Goal: Information Seeking & Learning: Learn about a topic

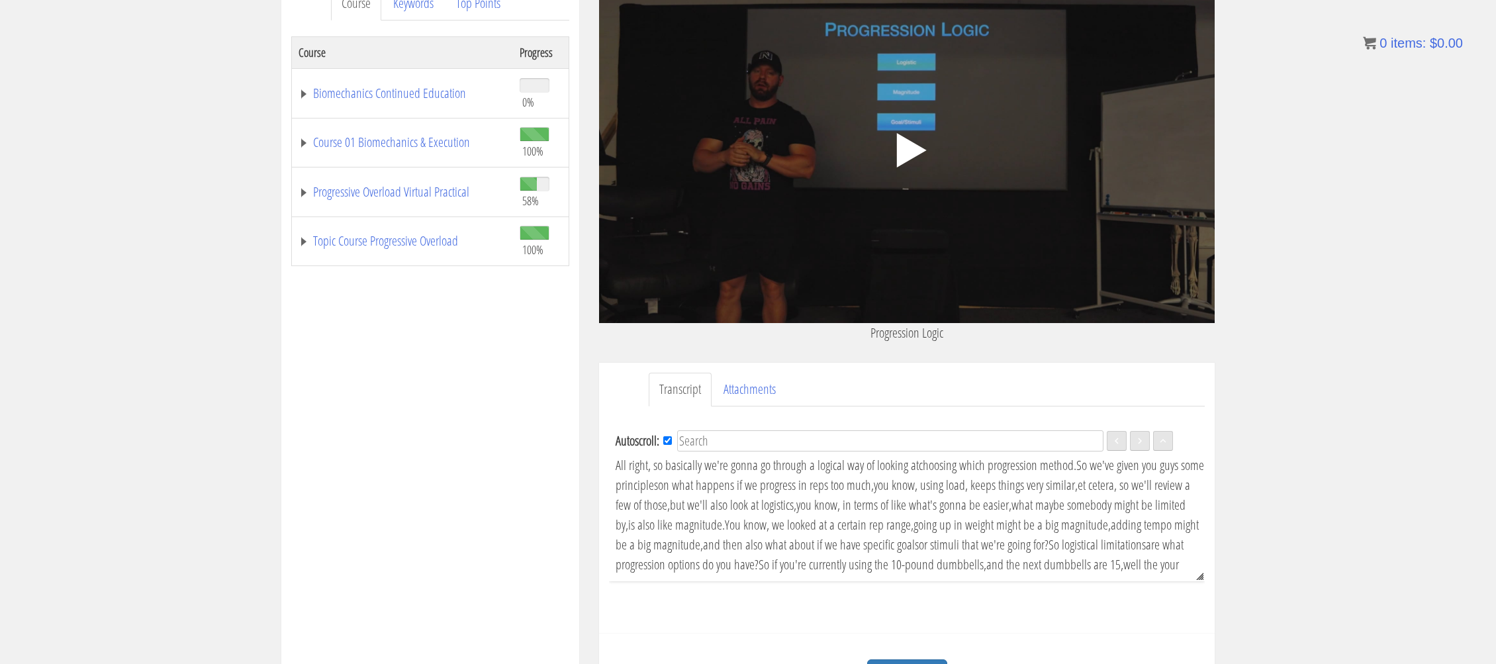
scroll to position [106, 0]
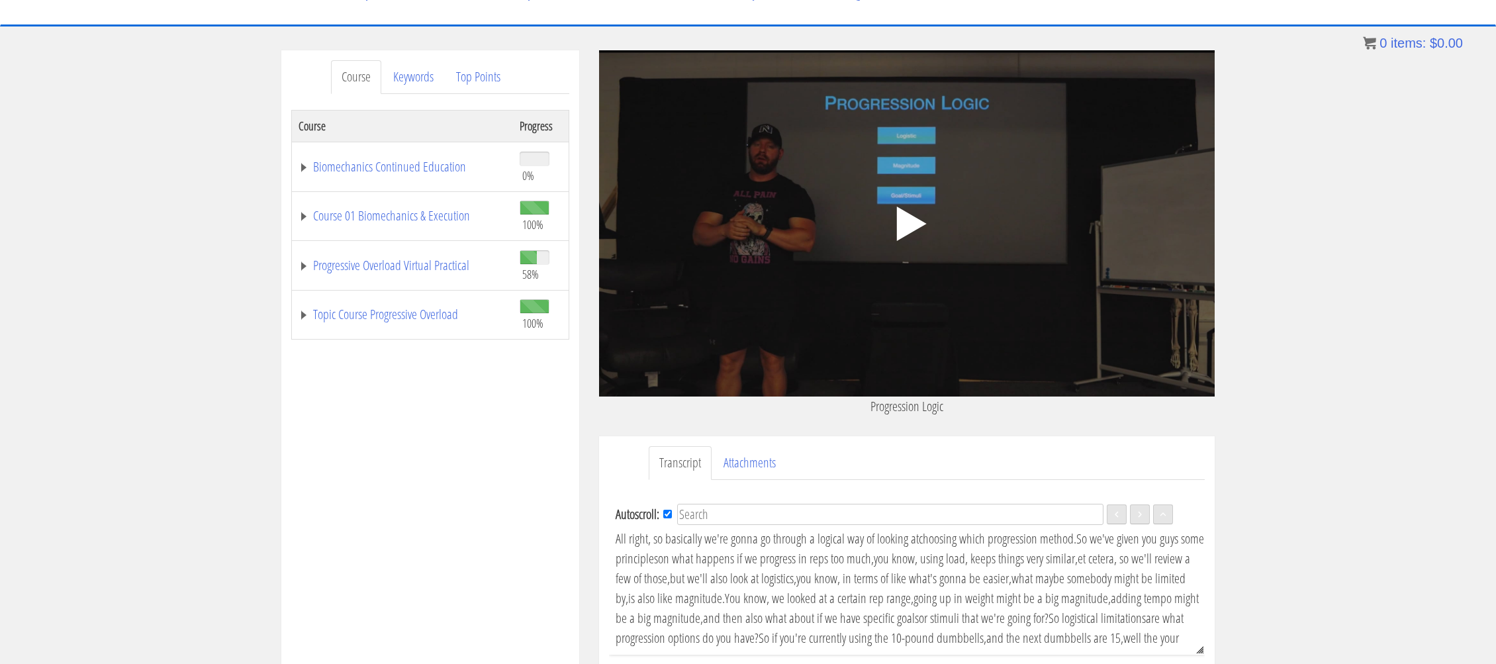
click at [885, 221] on icon ".fp-color-play{opacity:0.65;}.controlbutton{fill:#fff;}" at bounding box center [906, 223] width 83 height 83
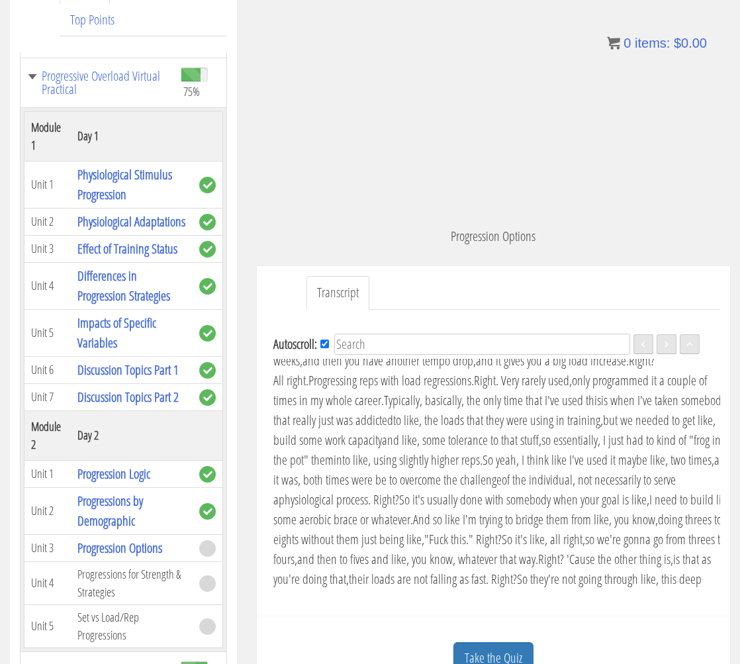
scroll to position [279, 0]
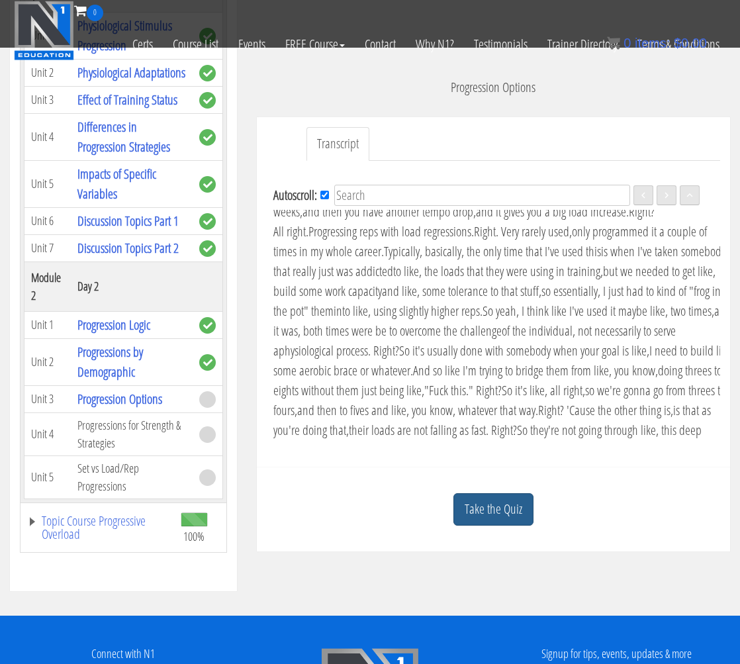
click at [520, 514] on link "Take the Quiz" at bounding box center [493, 509] width 80 height 32
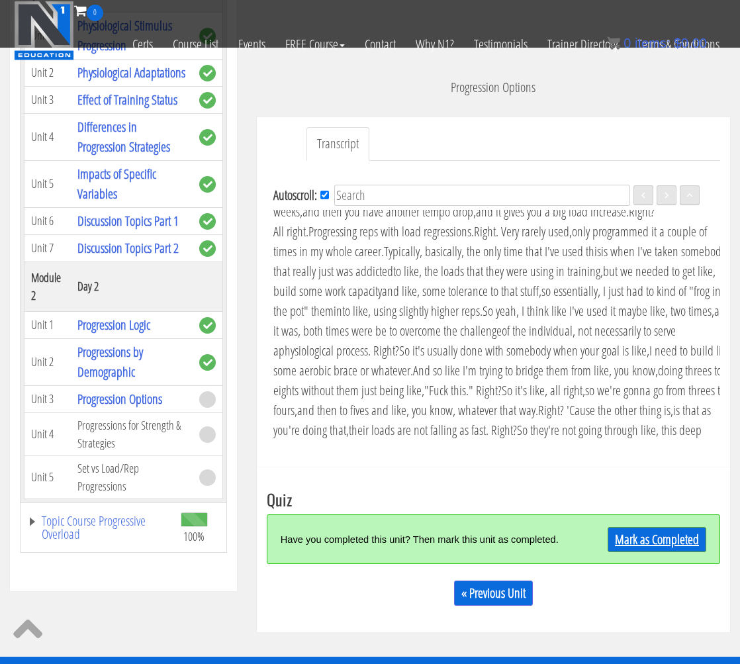
click at [651, 545] on link "Mark as Completed" at bounding box center [657, 539] width 99 height 25
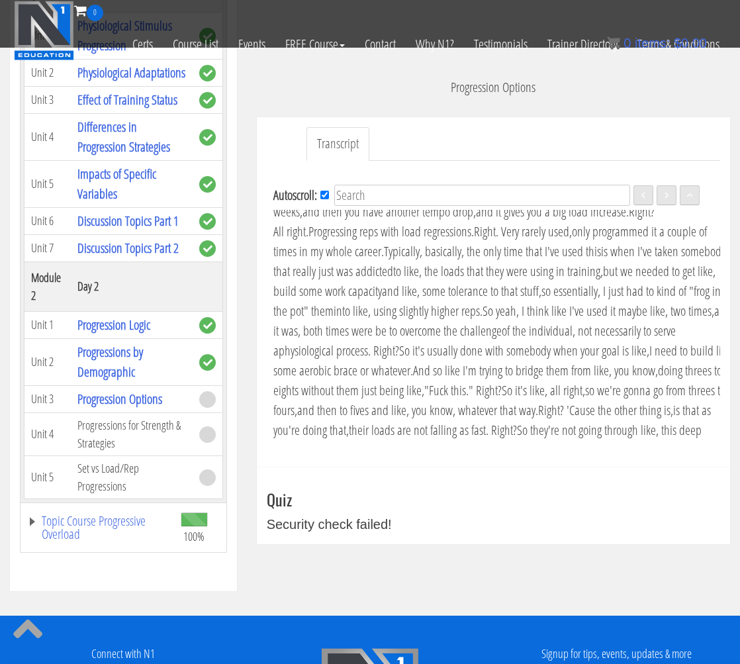
click at [485, 483] on div "Take the Quiz Quiz Security check failed! « Previous Unit Notes Create a new no…" at bounding box center [493, 505] width 473 height 77
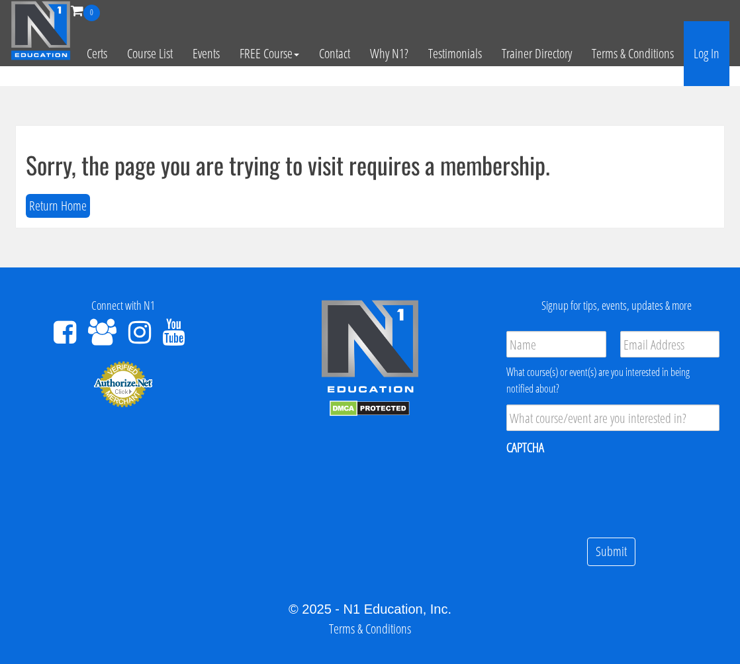
click at [688, 52] on link "Log In" at bounding box center [707, 53] width 46 height 65
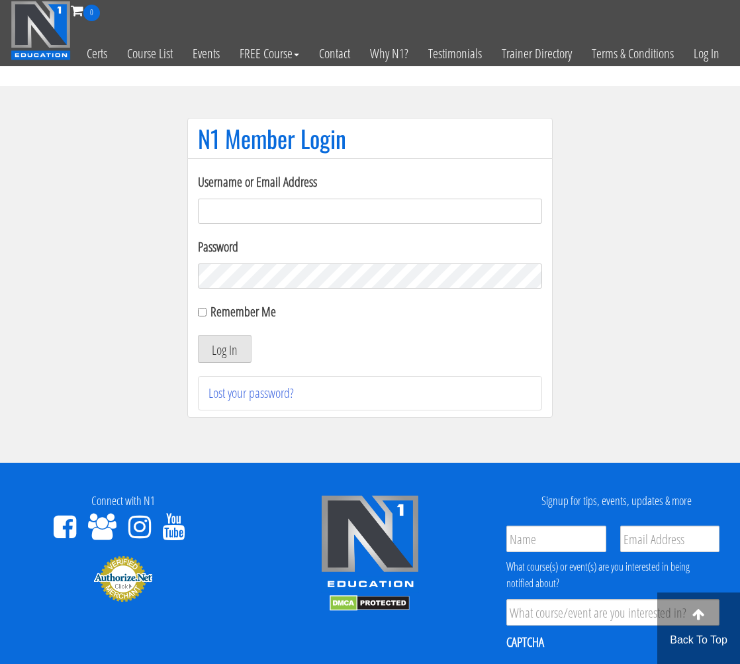
type input "amit.ramati@gmail.com"
click at [203, 311] on input "Remember Me" at bounding box center [202, 312] width 9 height 9
checkbox input "true"
click at [213, 345] on button "Log In" at bounding box center [225, 349] width 54 height 28
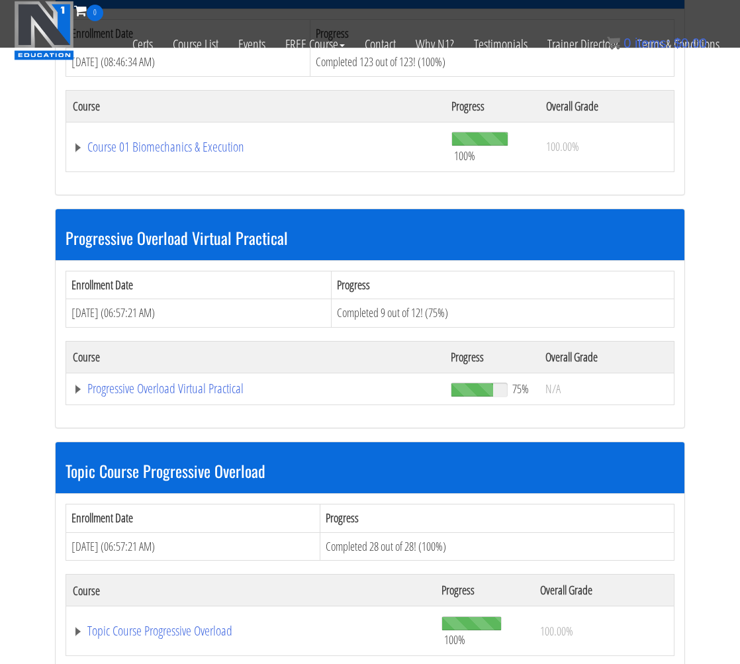
scroll to position [403, 0]
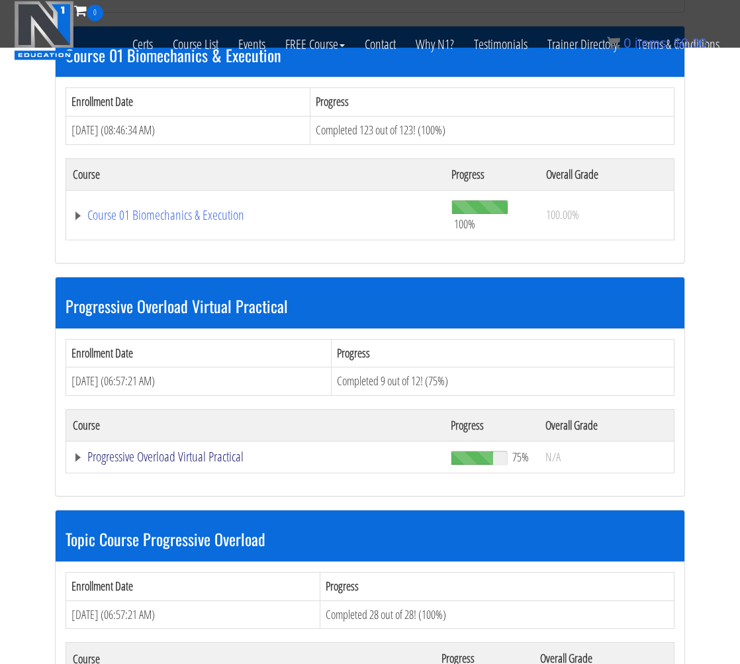
click at [187, 457] on link "Progressive Overload Virtual Practical" at bounding box center [255, 456] width 365 height 13
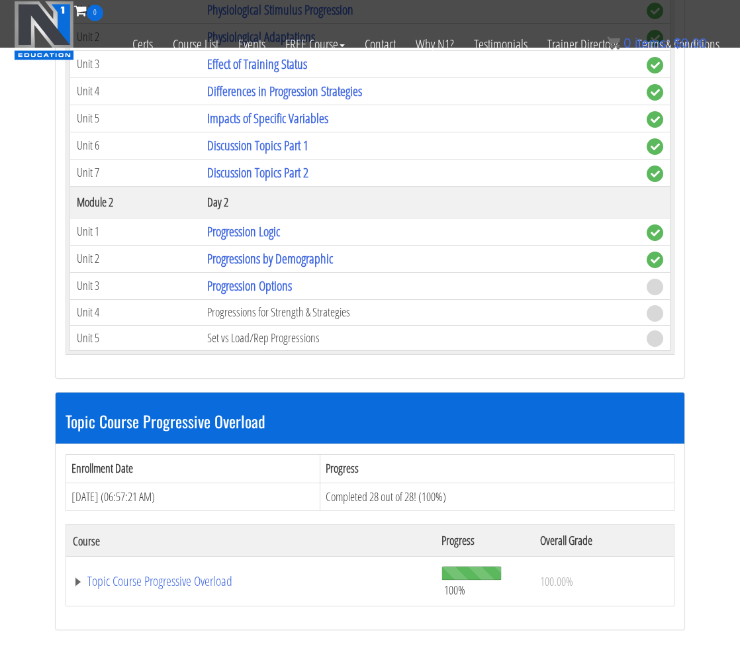
scroll to position [771, 0]
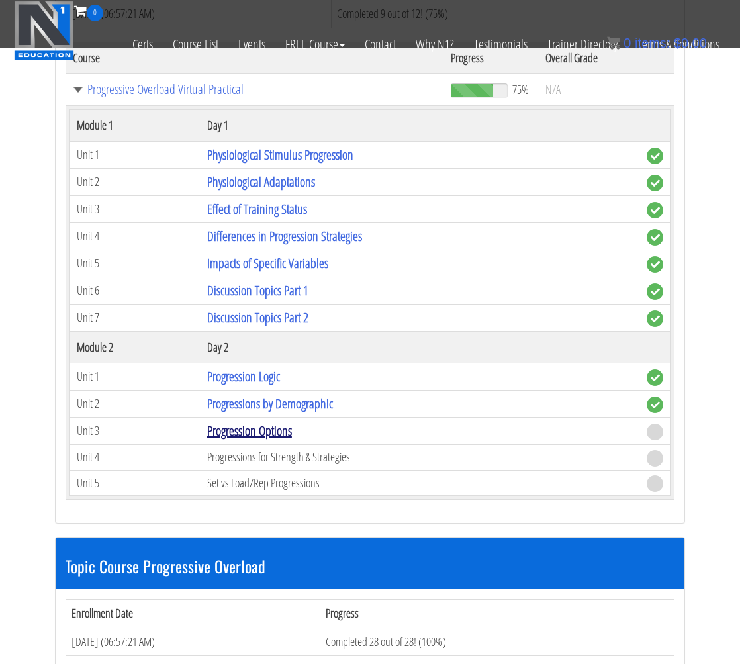
click at [287, 426] on link "Progression Options" at bounding box center [249, 431] width 85 height 18
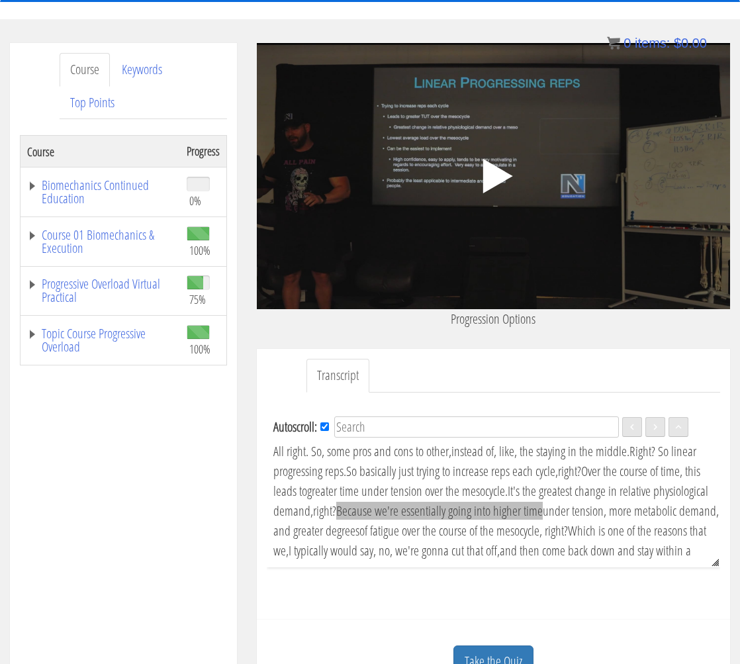
scroll to position [114, 0]
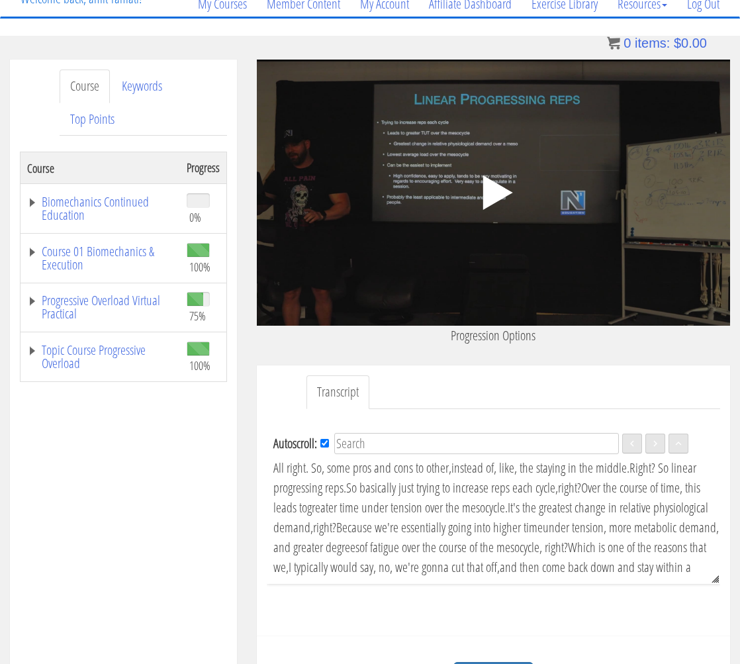
click at [503, 201] on icon ".fp-color-play{opacity:0.65;}.controlbutton{fill:#fff;}" at bounding box center [492, 192] width 83 height 83
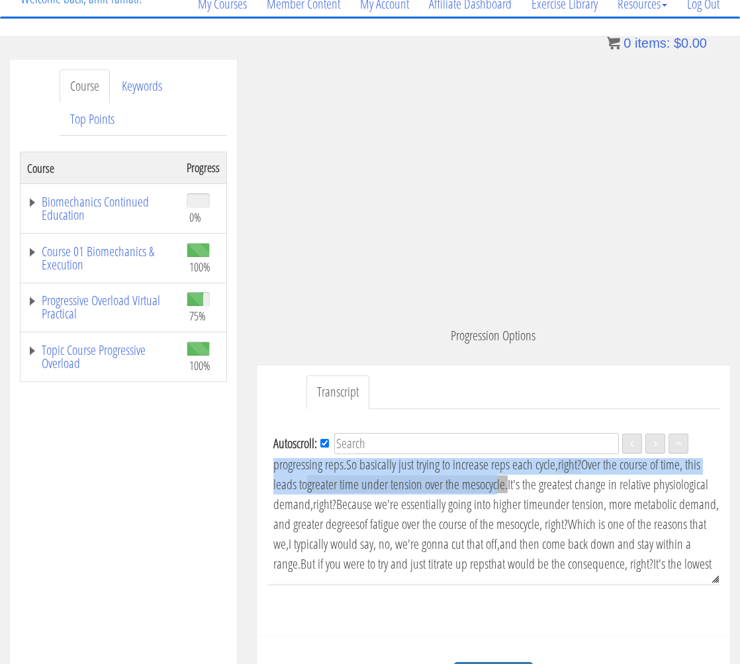
scroll to position [0, 0]
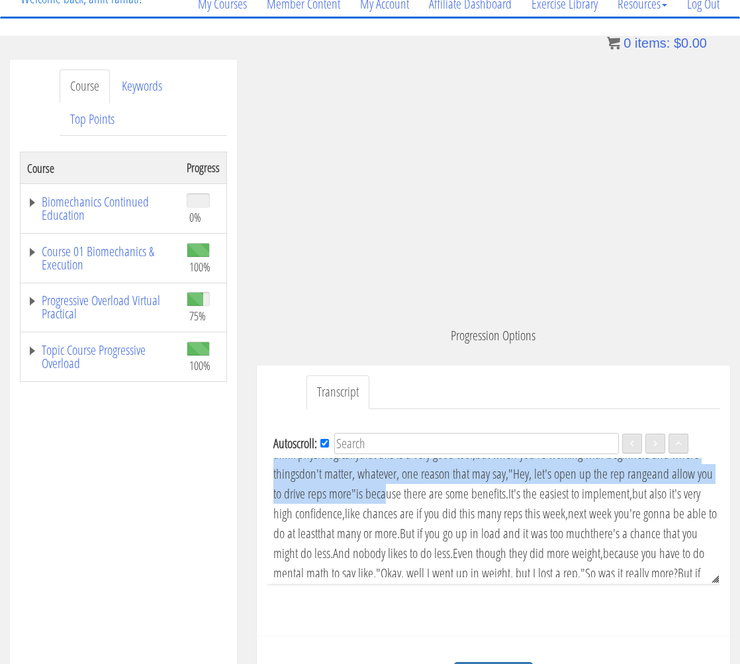
drag, startPoint x: 270, startPoint y: 467, endPoint x: 588, endPoint y: 511, distance: 320.8
click at [588, 511] on div "Autoscroll: EN Language English All right. So, some pros and cons to other, ins…" at bounding box center [493, 504] width 453 height 159
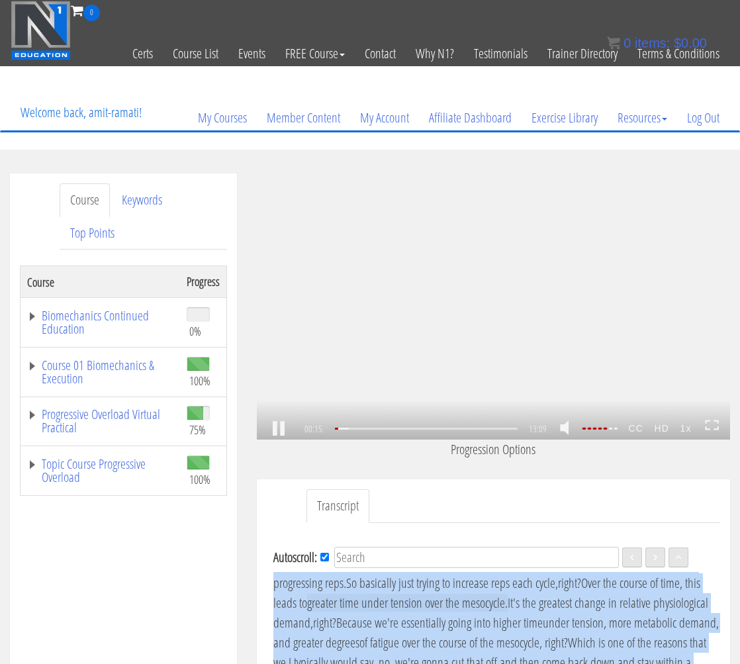
click at [524, 263] on div ".a{fill:#000;opacity:0.65;}.b{fill:#fff;opacity:1.0;} .fp-color-play{opacity:0.…" at bounding box center [493, 306] width 473 height 266
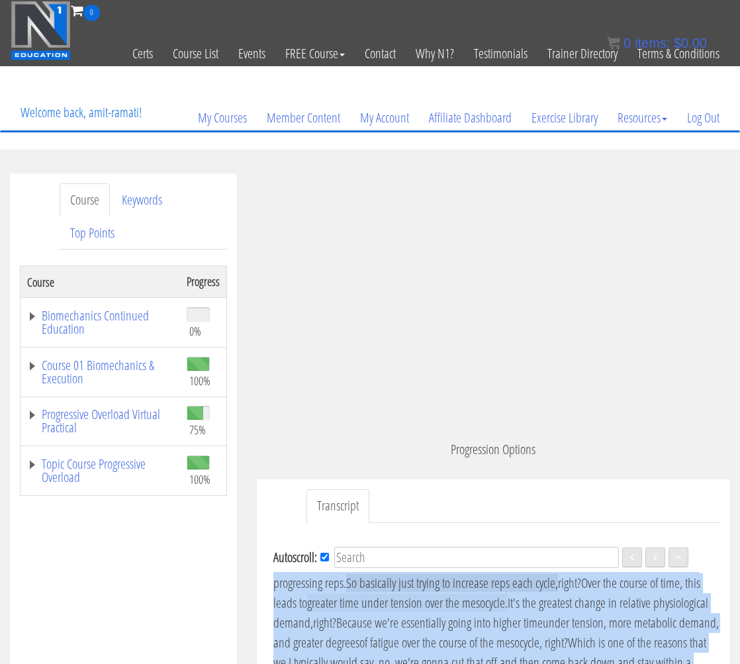
scroll to position [68, 0]
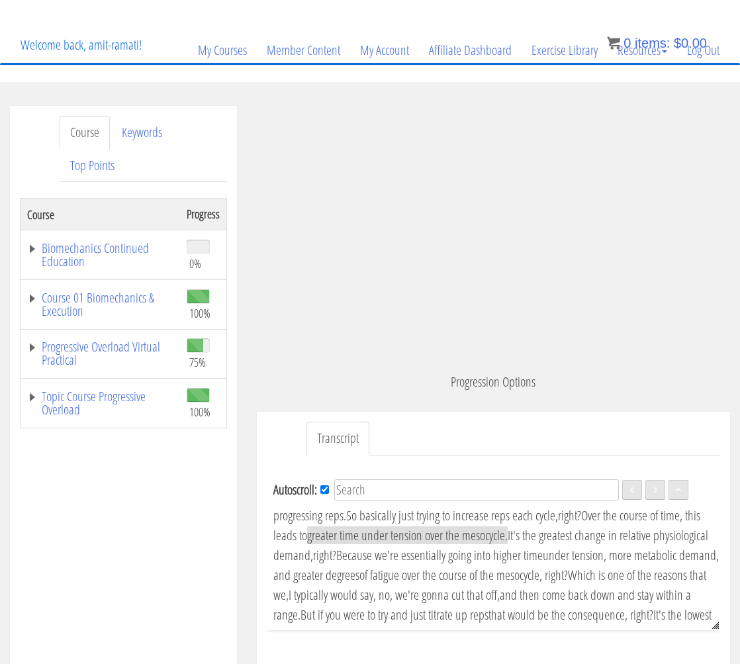
click at [271, 516] on div "Autoscroll: EN Language English All right. So, some pros and cons to other, ins…" at bounding box center [493, 550] width 453 height 159
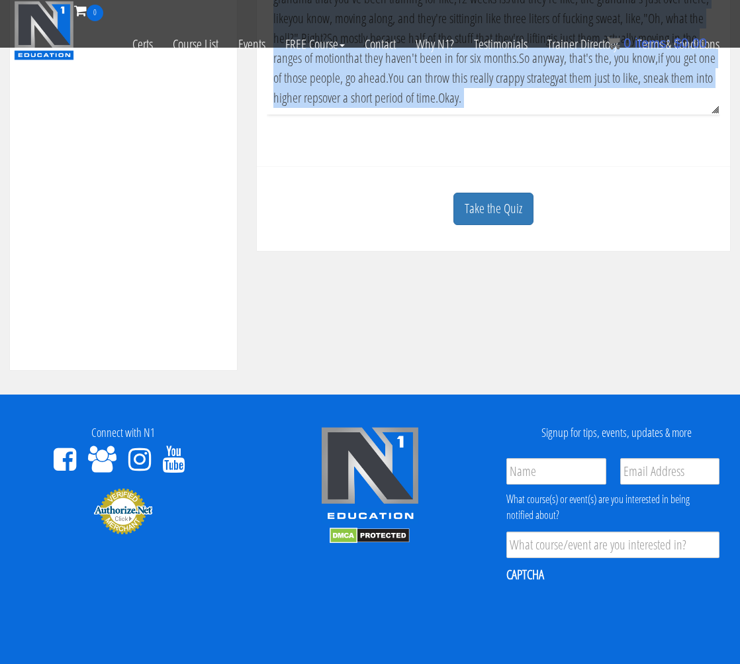
scroll to position [355, 0]
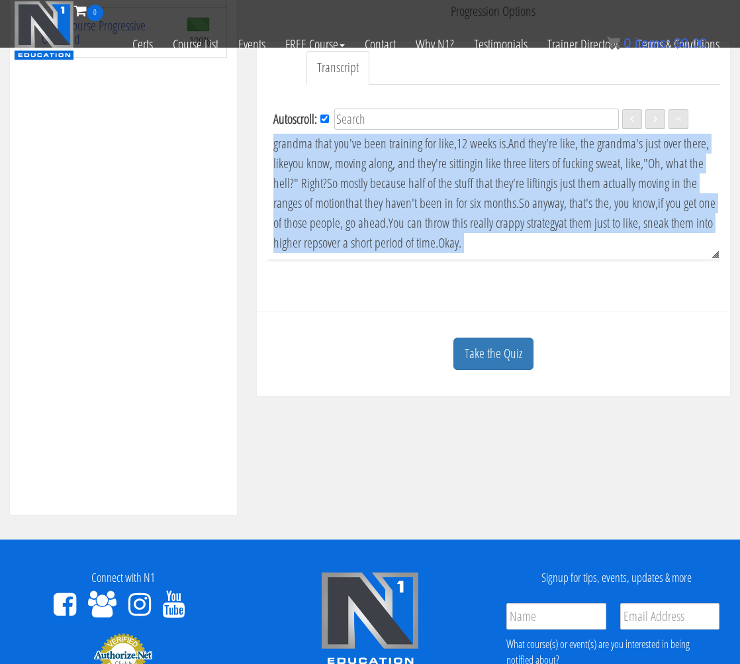
drag, startPoint x: 271, startPoint y: 579, endPoint x: 517, endPoint y: 248, distance: 412.7
click at [517, 248] on div "Autoscroll: EN Language English All right. So, some pros and cons to other, ins…" at bounding box center [493, 180] width 453 height 159
copy div "All right. So, some pros and cons to other, instead of, like, the staying in th…"
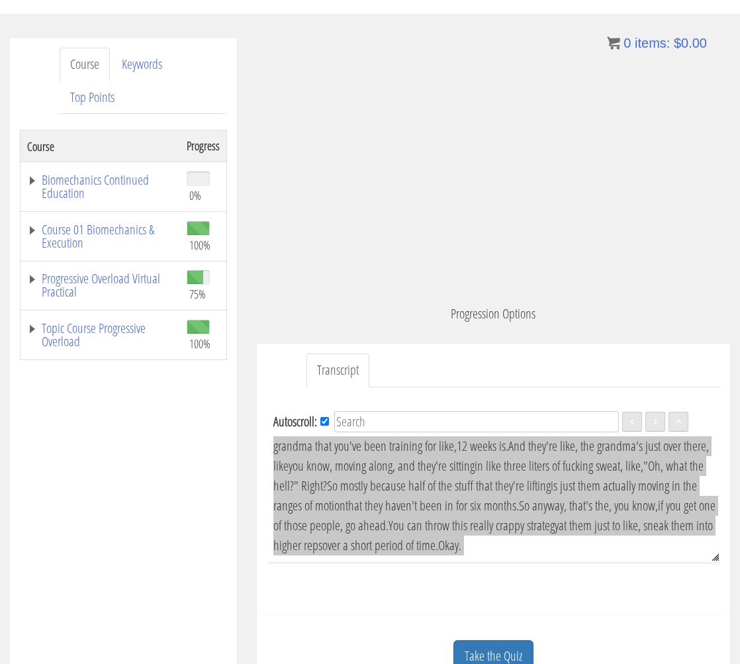
scroll to position [140, 0]
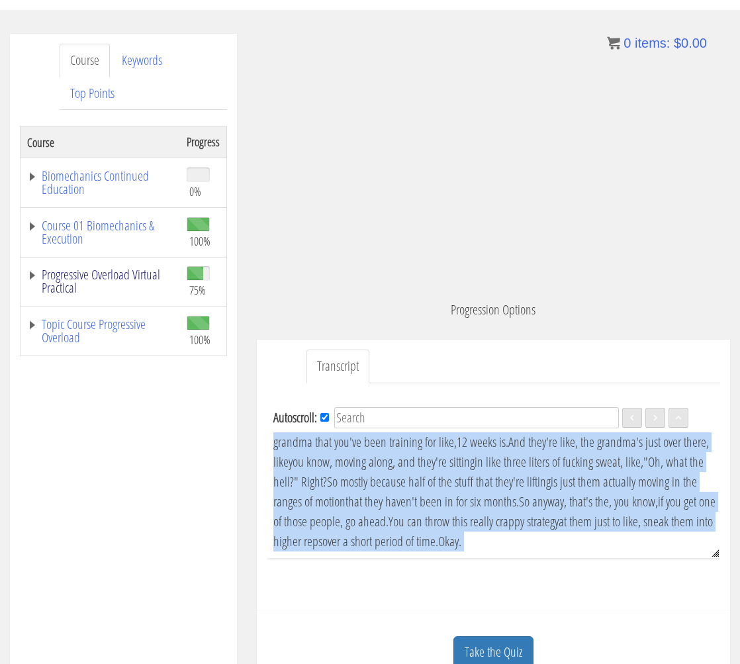
click at [120, 268] on link "Progressive Overload Virtual Practical" at bounding box center [100, 281] width 146 height 26
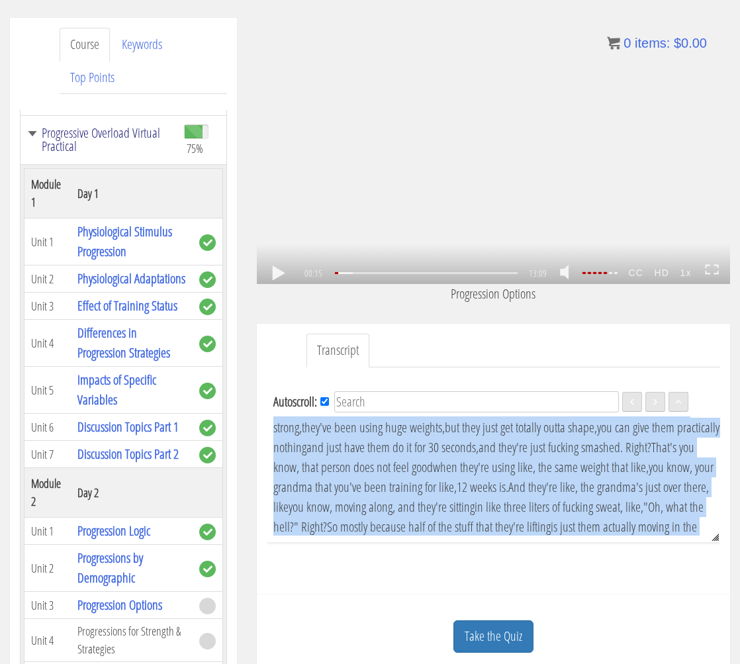
scroll to position [159, 0]
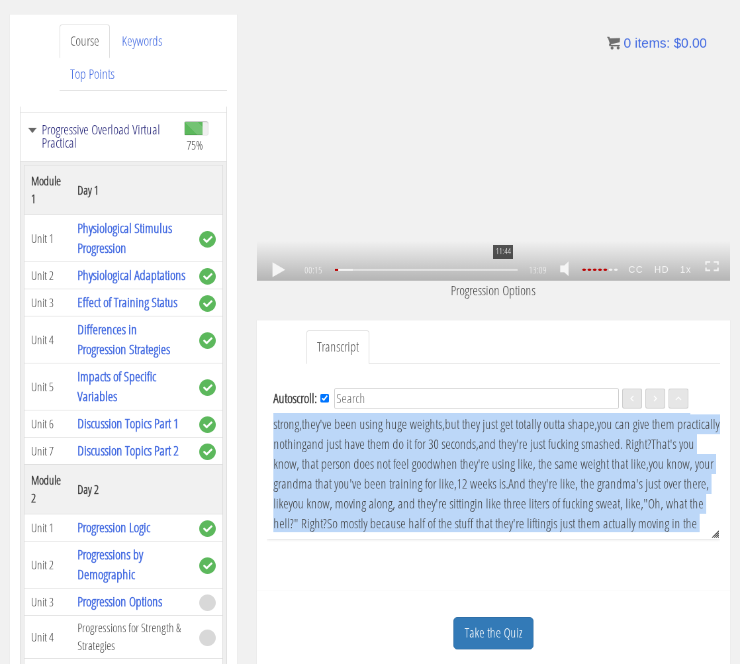
click at [502, 269] on div "11:44" at bounding box center [426, 270] width 183 height 2
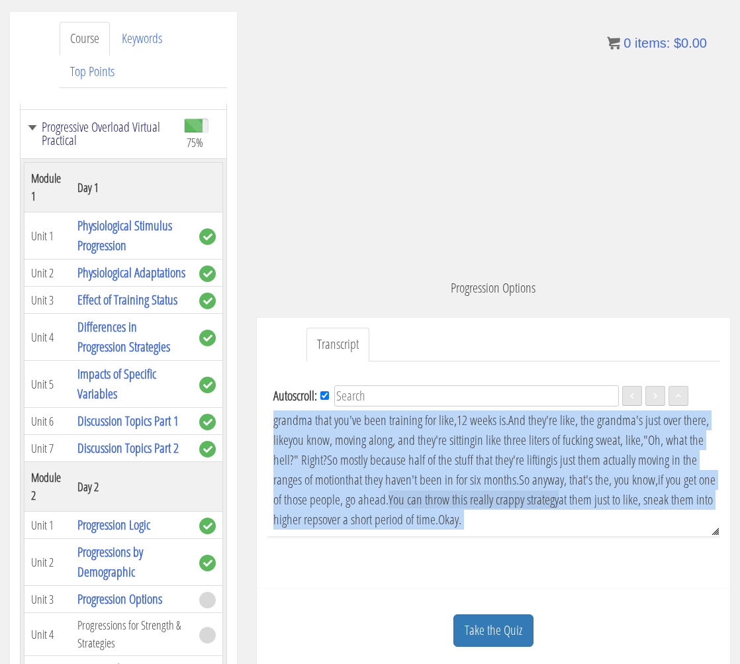
scroll to position [179, 0]
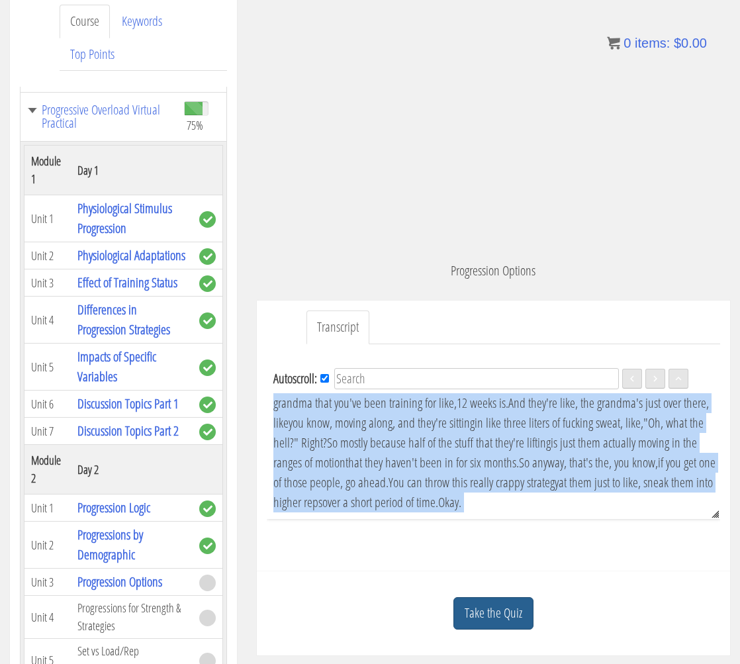
click at [505, 600] on link "Take the Quiz" at bounding box center [493, 613] width 80 height 32
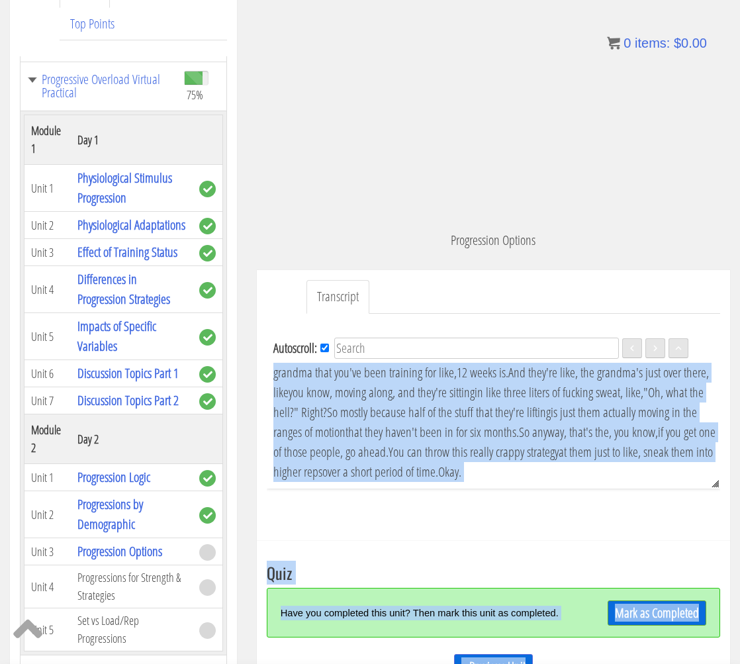
scroll to position [218, 0]
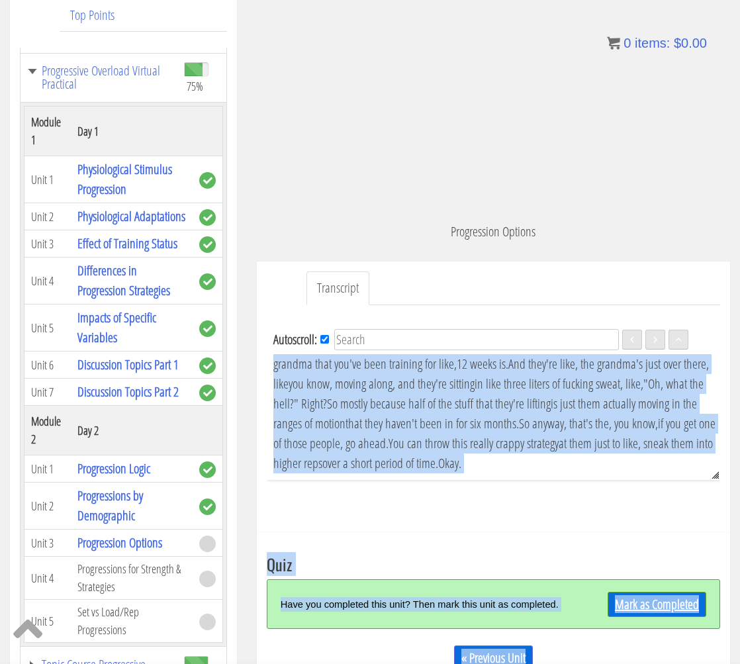
click at [663, 600] on link "Mark as Completed" at bounding box center [657, 604] width 99 height 25
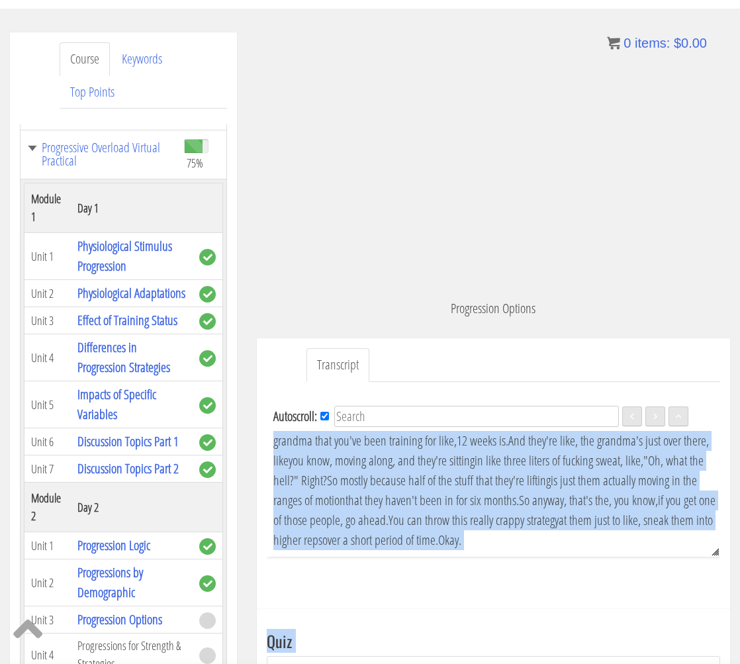
scroll to position [237, 0]
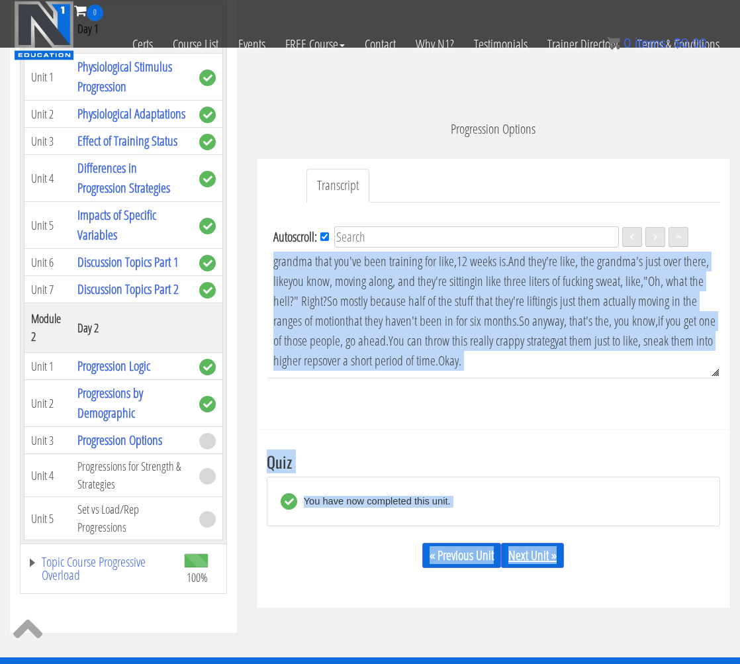
click at [548, 557] on link "Next Unit »" at bounding box center [532, 555] width 63 height 25
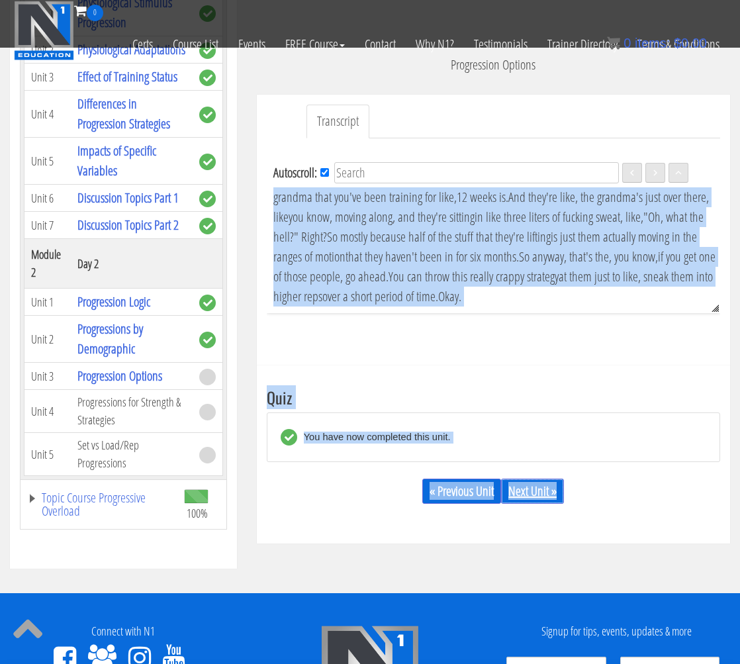
scroll to position [293, 0]
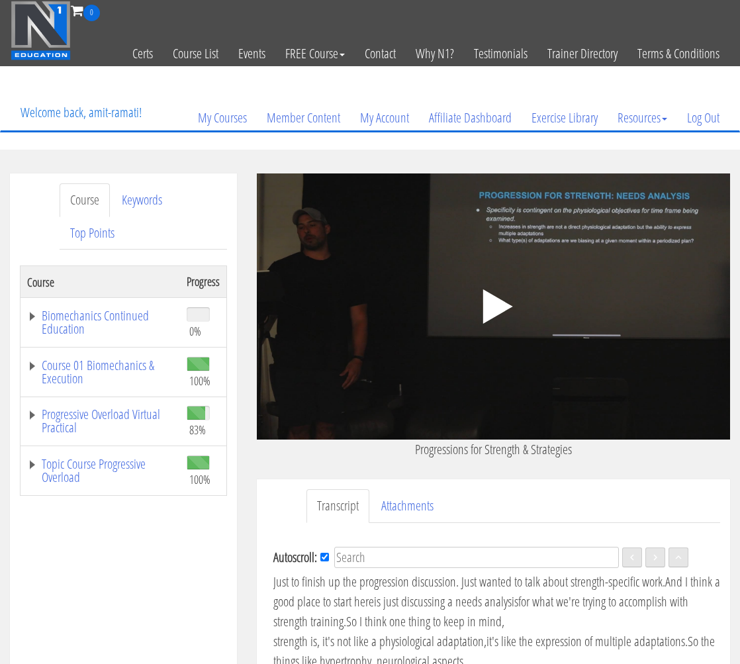
click at [498, 341] on icon ".fp-color-play{opacity:0.65;}.controlbutton{fill:#fff;}" at bounding box center [492, 306] width 83 height 83
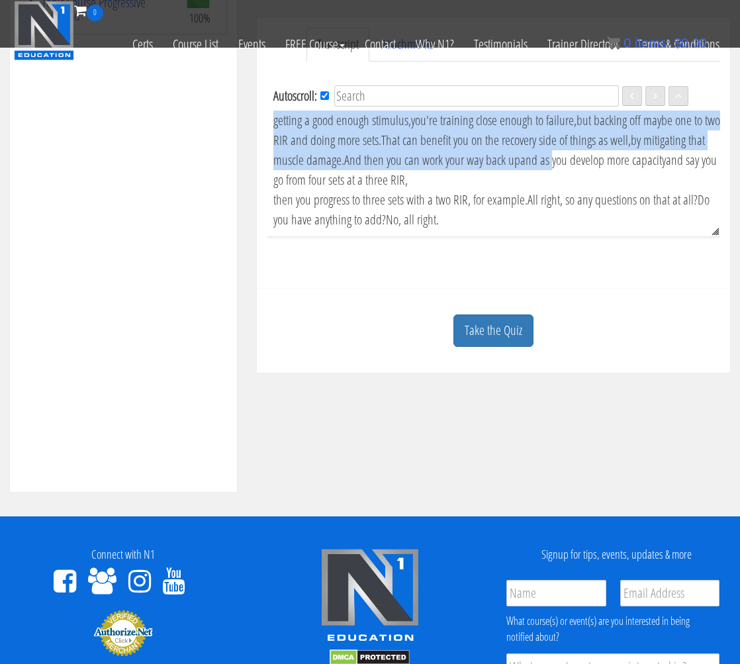
scroll to position [310, 0]
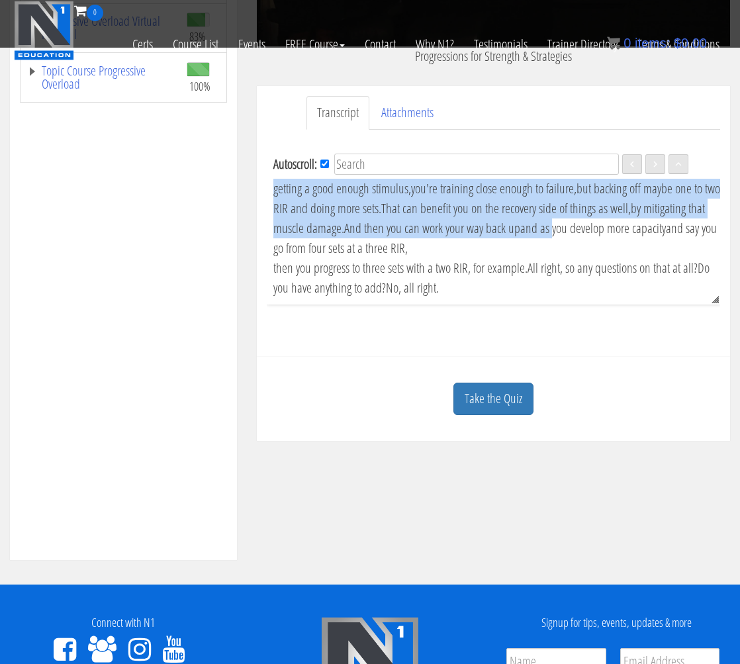
copy div "Just to finish up the progression discussion. Just wanted to talk about strengt…"
drag, startPoint x: 273, startPoint y: 532, endPoint x: 624, endPoint y: 285, distance: 429.6
click at [624, 285] on div "Autoscroll: EN Language English Just to finish up the progression discussion. J…" at bounding box center [493, 225] width 453 height 159
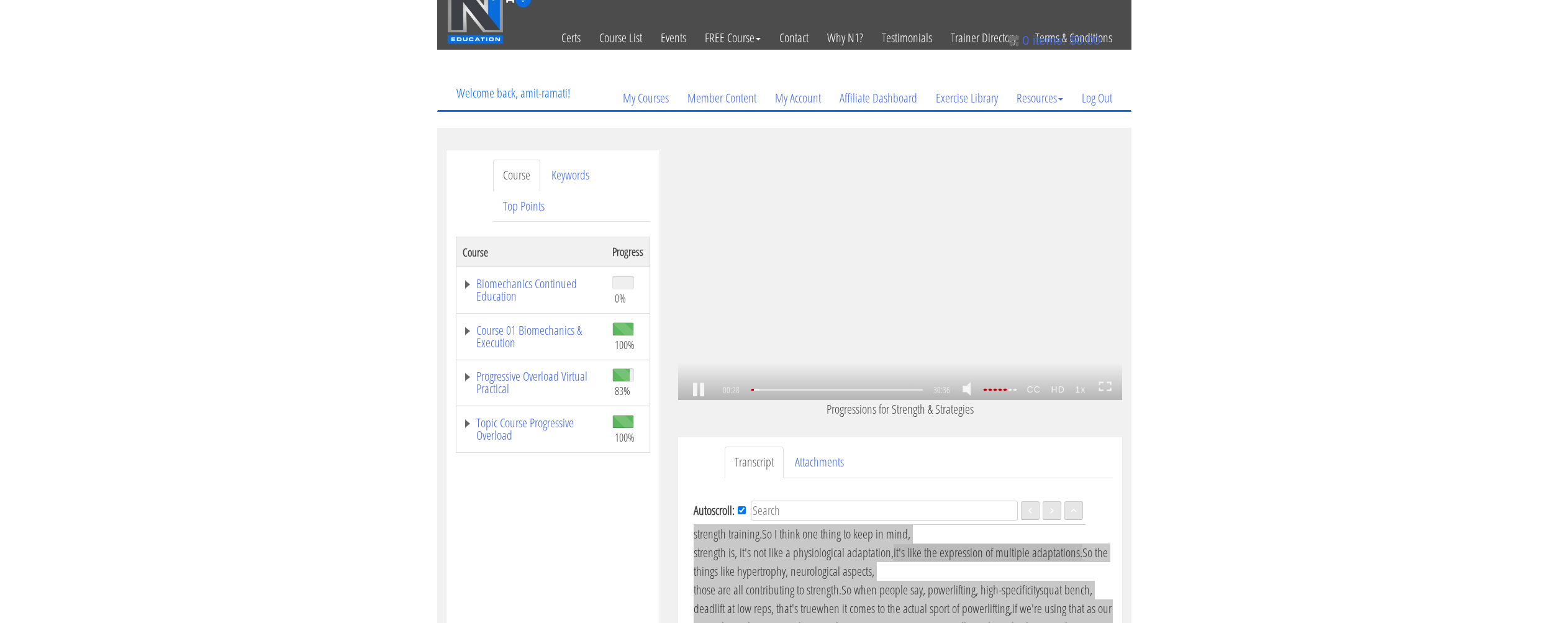
scroll to position [0, 0]
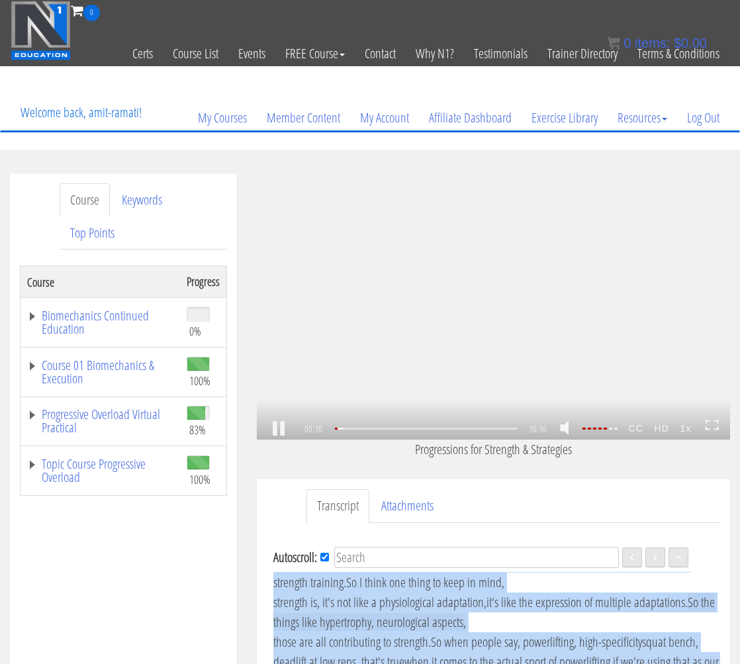
click at [663, 433] on strong "HD" at bounding box center [662, 428] width 26 height 21
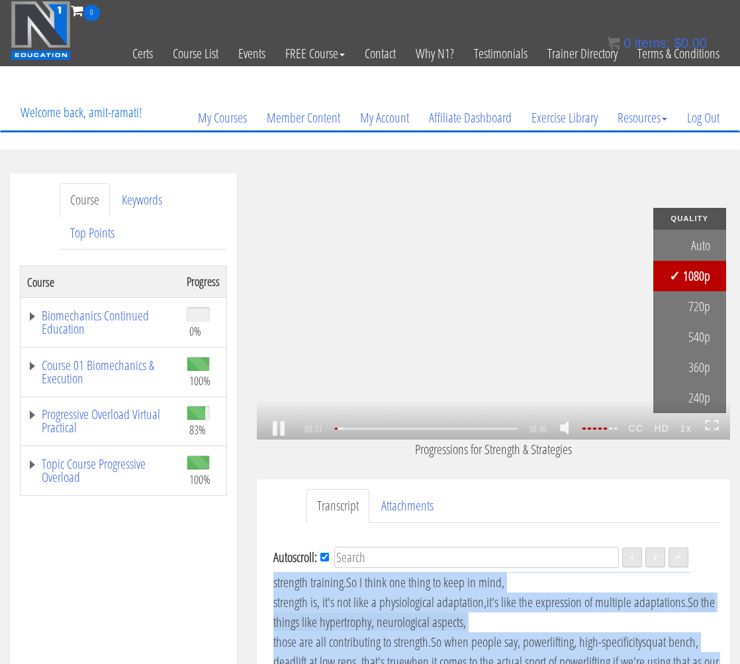
click at [663, 432] on strong "HD" at bounding box center [662, 428] width 26 height 21
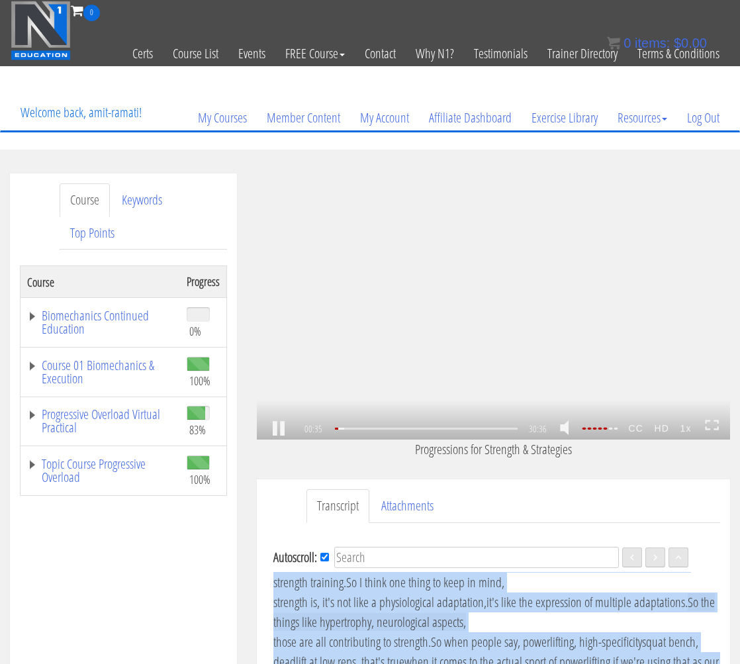
click at [289, 429] on link at bounding box center [278, 429] width 23 height 0
click at [430, 303] on div ".a{fill:#000;opacity:0.65;}.b{fill:#fff;opacity:1.0;} .fp-color-play{opacity:0.…" at bounding box center [493, 306] width 473 height 266
click at [472, 324] on icon ".fp-color-play{opacity:0.65;}.rect{fill:#fff;}" at bounding box center [493, 307] width 44 height 44
click at [641, 432] on strong "CC" at bounding box center [636, 428] width 26 height 21
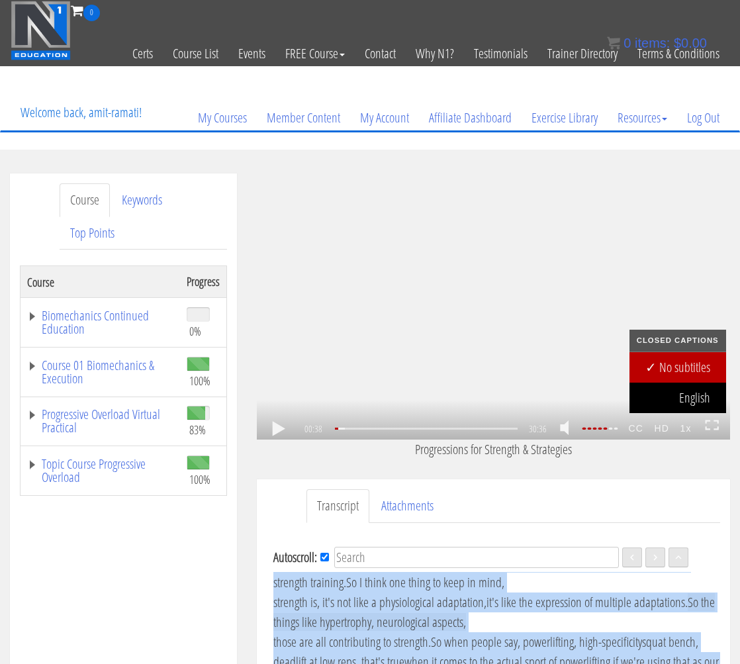
click at [669, 393] on link "English" at bounding box center [678, 398] width 97 height 30
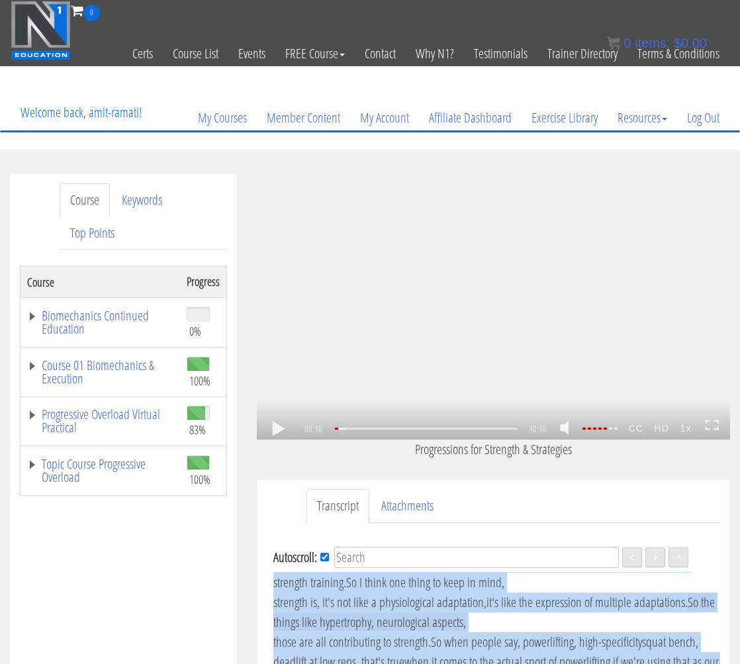
click at [710, 424] on icon at bounding box center [712, 425] width 15 height 11
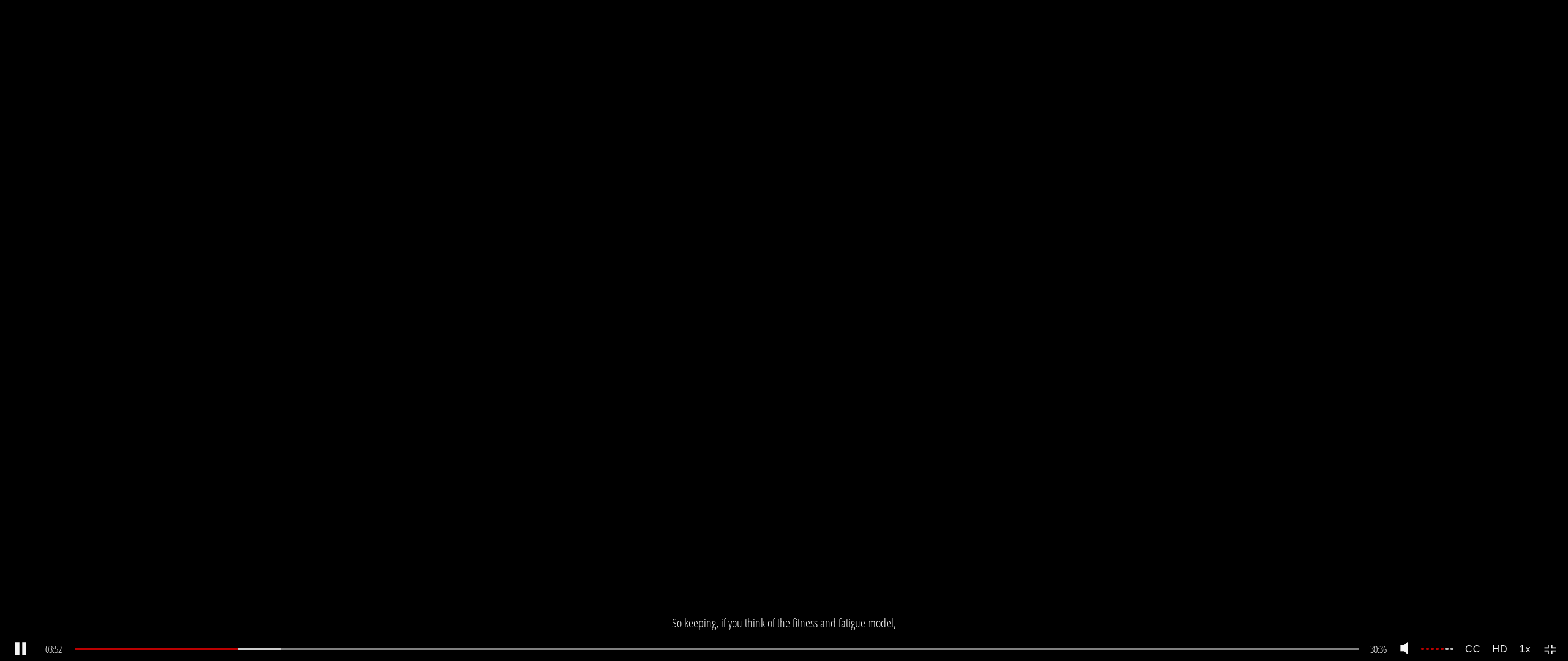
click at [684, 613] on strong "1x" at bounding box center [1525, 649] width 23 height 22
click at [684, 549] on link "1.5x" at bounding box center [1537, 562] width 52 height 28
click at [684, 613] on icon at bounding box center [1550, 649] width 14 height 10
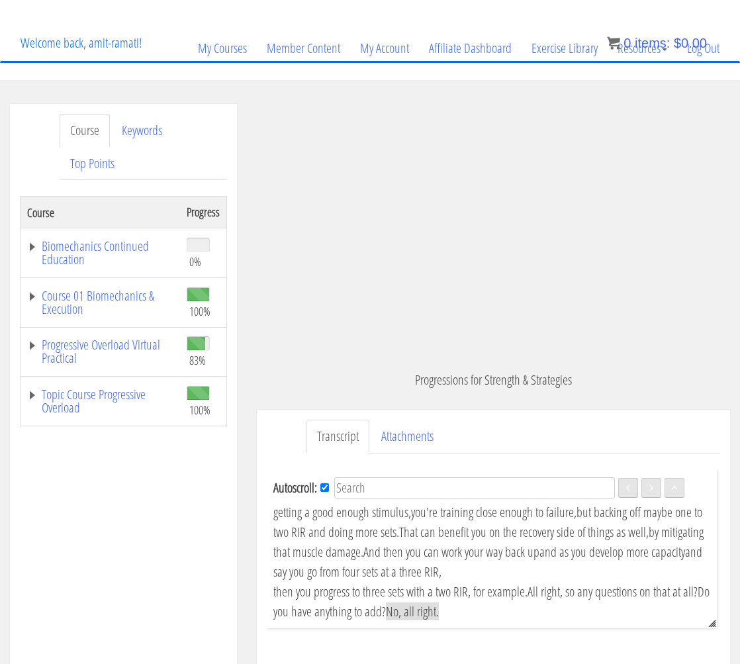
scroll to position [273, 0]
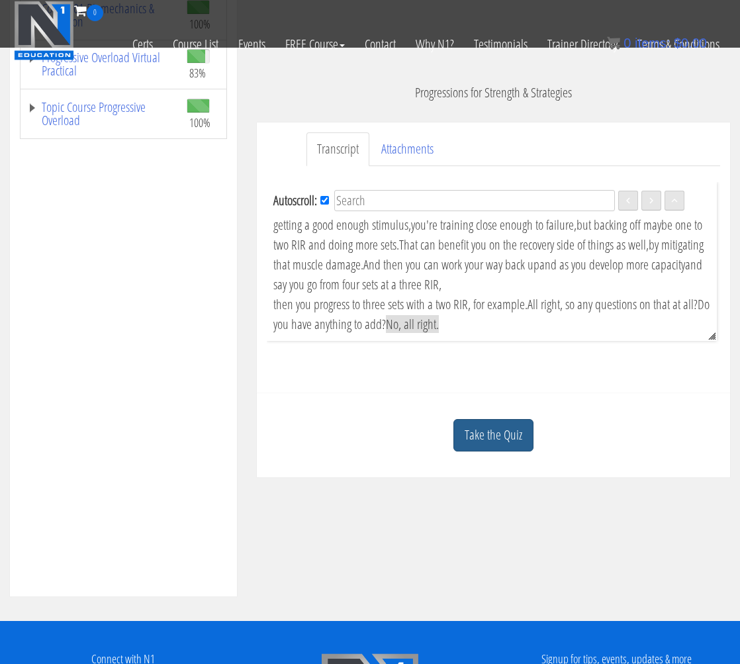
click at [496, 444] on link "Take the Quiz" at bounding box center [493, 435] width 80 height 32
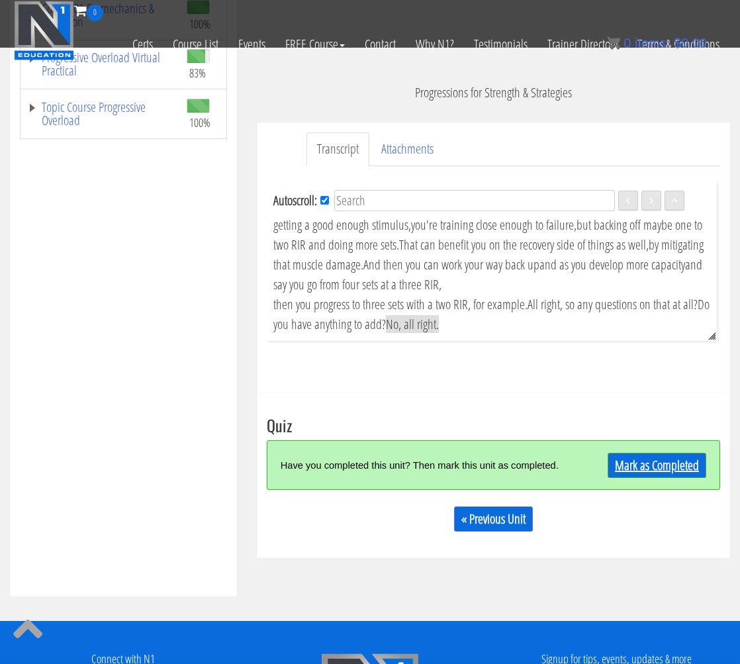
click at [677, 478] on link "Mark as Completed" at bounding box center [657, 465] width 99 height 25
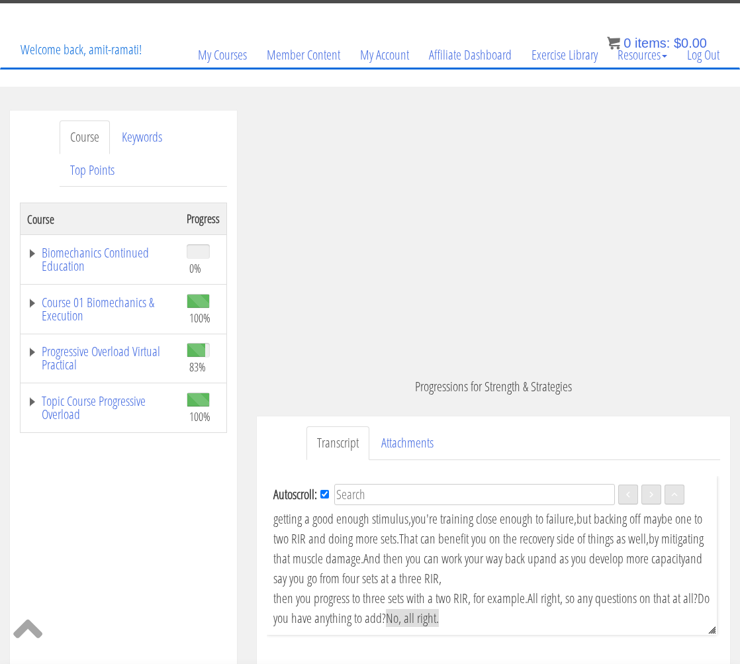
scroll to position [276, 0]
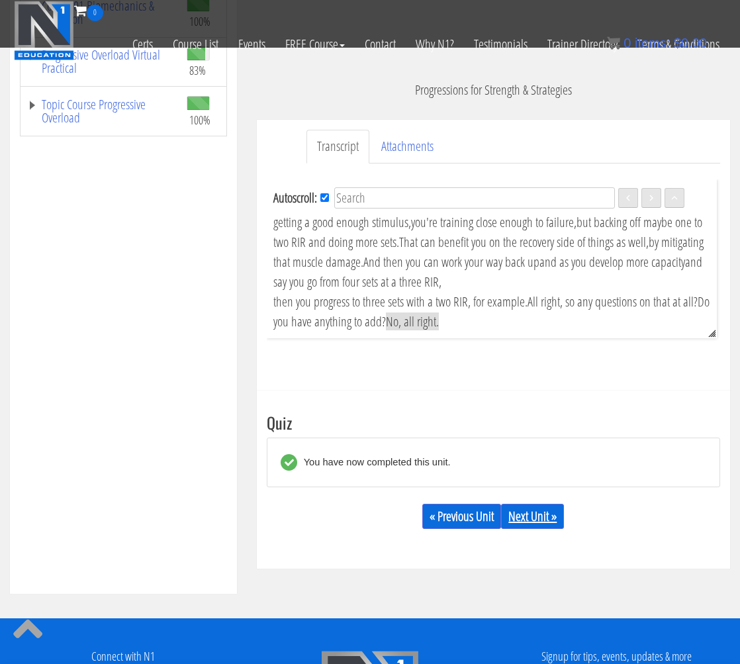
click at [520, 526] on link "Next Unit »" at bounding box center [532, 516] width 63 height 25
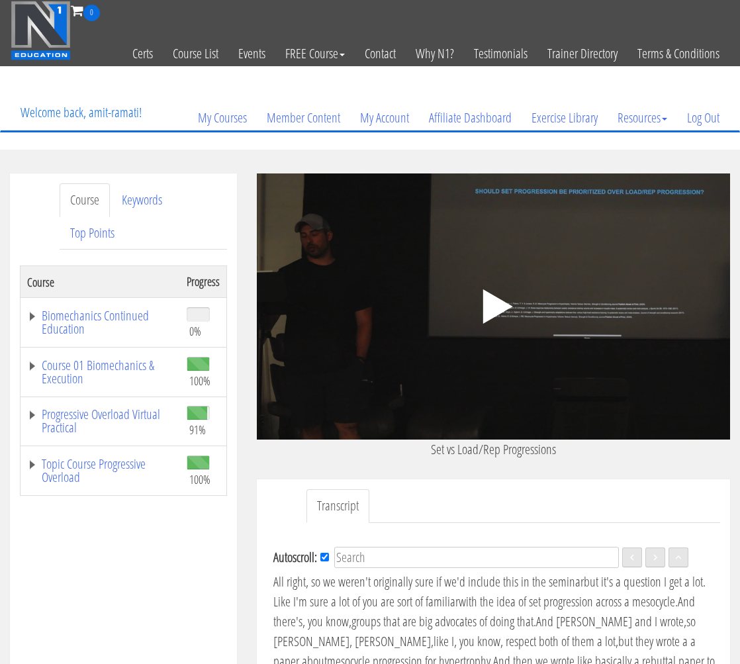
click at [484, 305] on polygon at bounding box center [498, 306] width 30 height 34
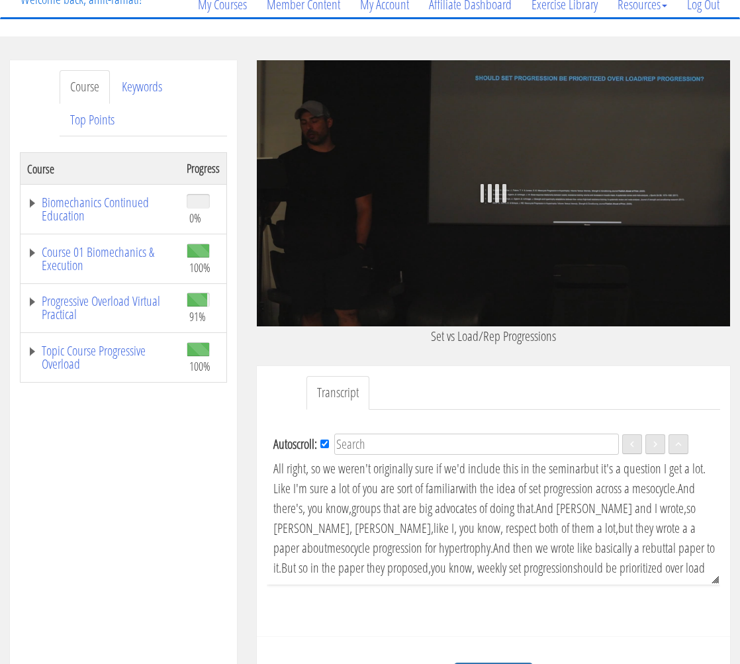
scroll to position [130, 0]
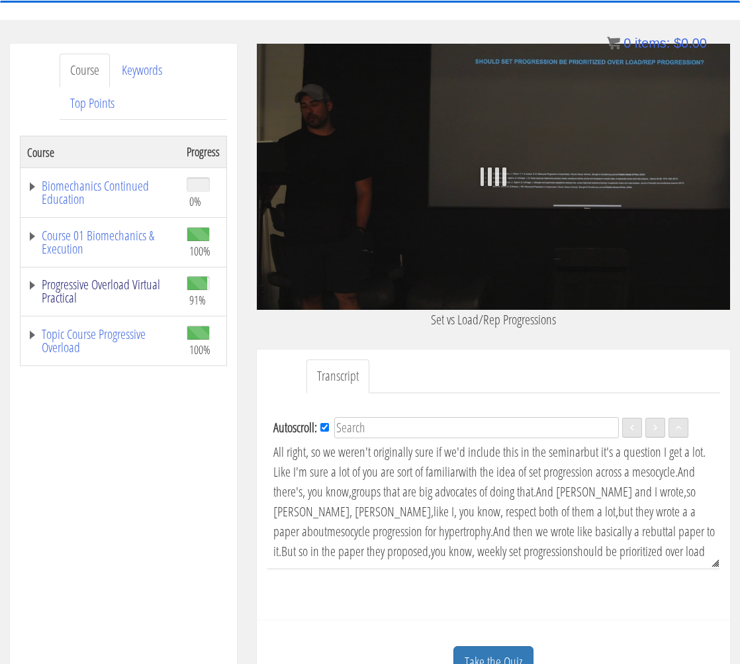
click at [29, 287] on link "Progressive Overload Virtual Practical" at bounding box center [100, 291] width 146 height 26
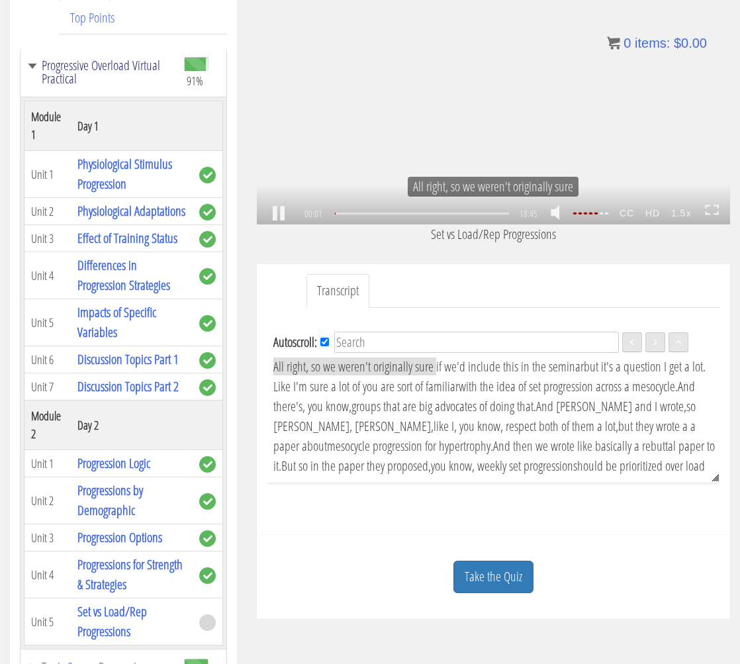
scroll to position [50, 0]
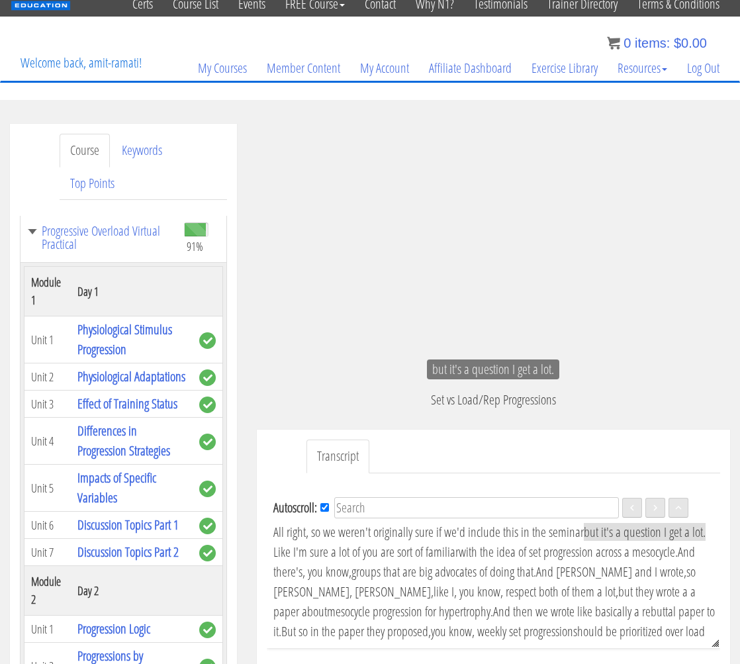
drag, startPoint x: 268, startPoint y: 530, endPoint x: 345, endPoint y: 547, distance: 78.7
click at [345, 547] on div "Autoscroll: EN Language English All right, so we weren't originally sure if we'…" at bounding box center [493, 568] width 453 height 159
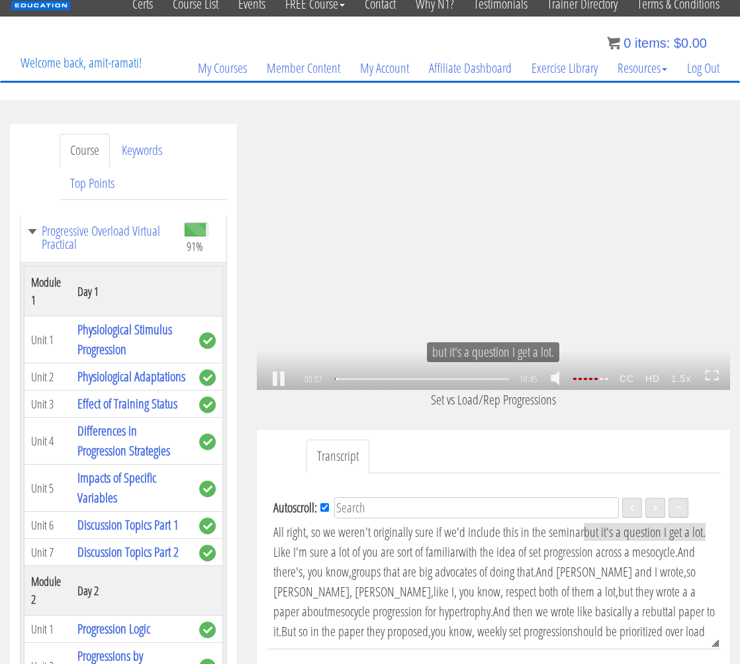
click at [404, 274] on div ".a{fill:#000;opacity:0.65;}.b{fill:#fff;opacity:1.0;} .fp-color-play{opacity:0.…" at bounding box center [493, 257] width 473 height 266
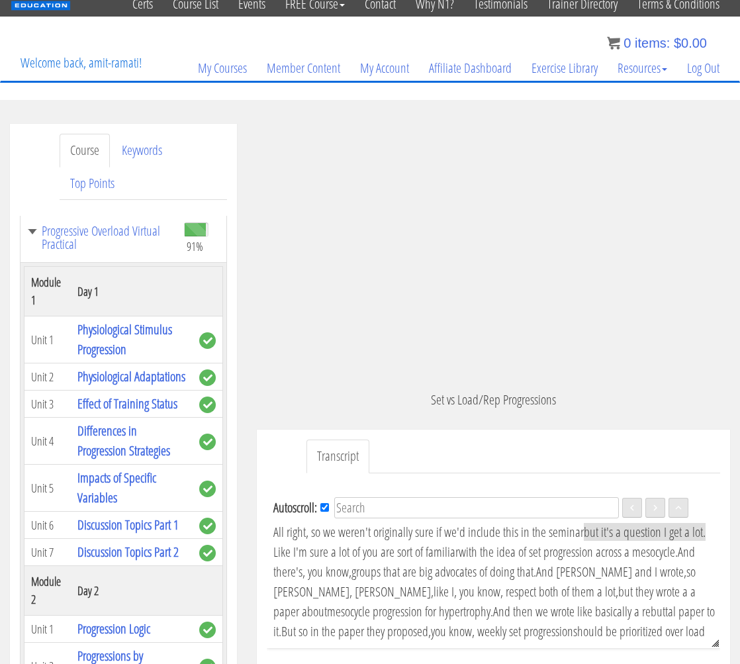
click at [267, 528] on div "Autoscroll: EN Language English All right, so we weren't originally sure if we'…" at bounding box center [493, 568] width 453 height 159
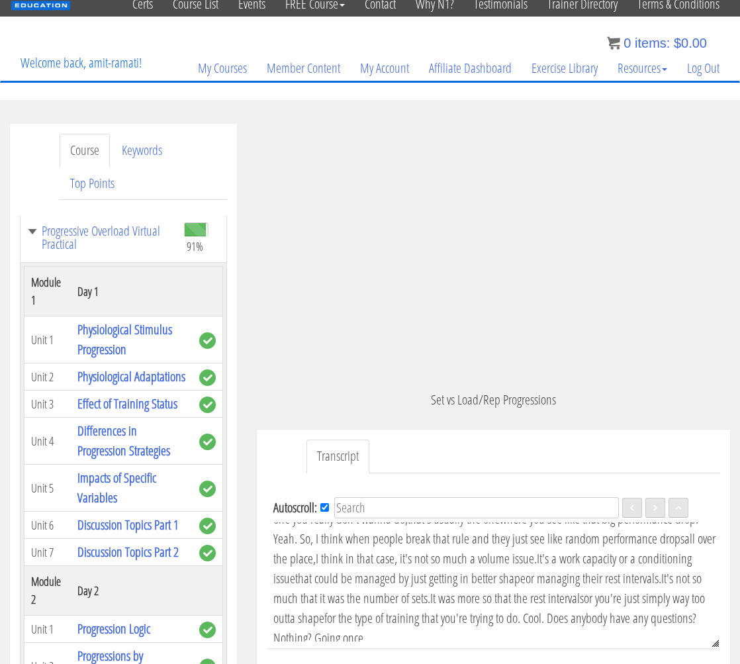
scroll to position [3205, 0]
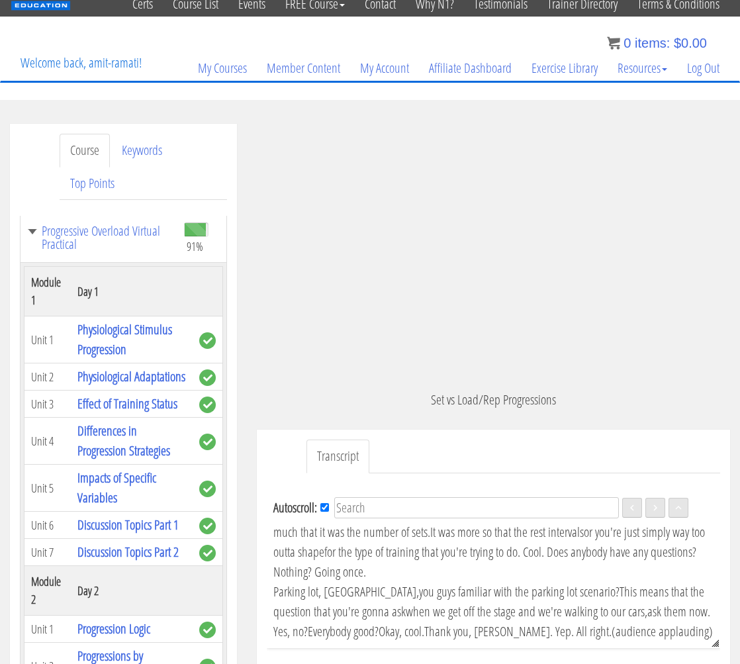
drag, startPoint x: 272, startPoint y: 530, endPoint x: 677, endPoint y: 629, distance: 416.5
click at [677, 629] on div "Autoscroll: EN Language English All right, so we weren't originally sure if we'…" at bounding box center [493, 568] width 453 height 159
copy div "All right, so we weren't originally sure if we'd include this in the seminar bu…"
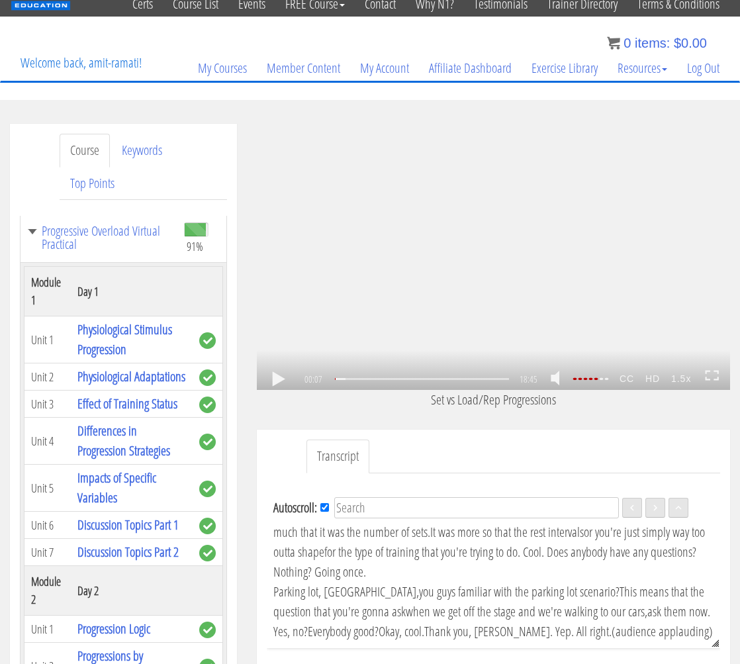
click at [530, 302] on div ".a{fill:#000;opacity:0.65;}.b{fill:#fff;opacity:1.0;} .fp-color-play{opacity:0.…" at bounding box center [493, 257] width 473 height 266
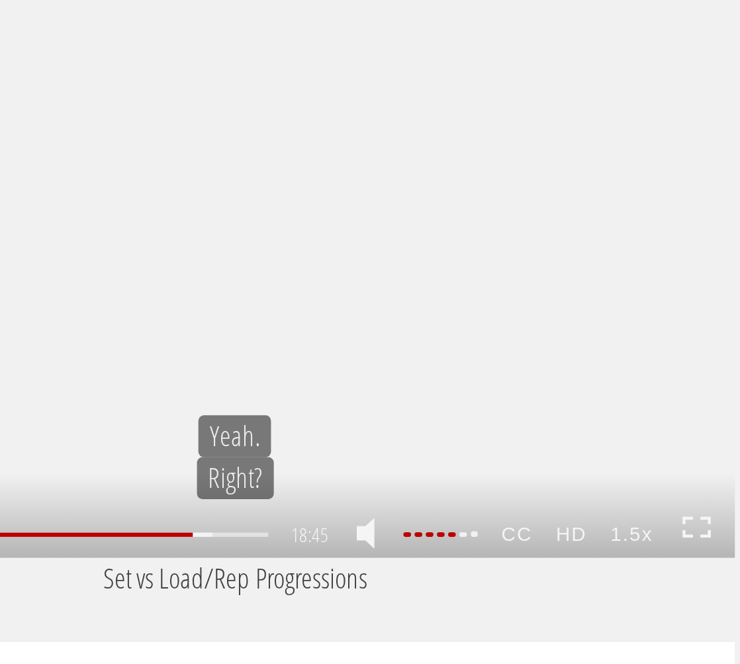
scroll to position [2584, 0]
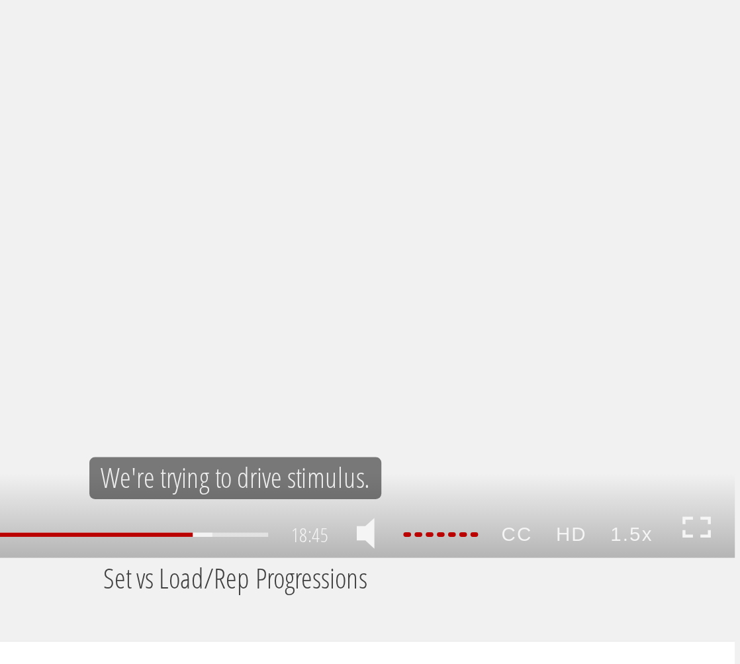
click at [608, 315] on div at bounding box center [589, 314] width 37 height 2
click at [606, 315] on div at bounding box center [589, 314] width 37 height 2
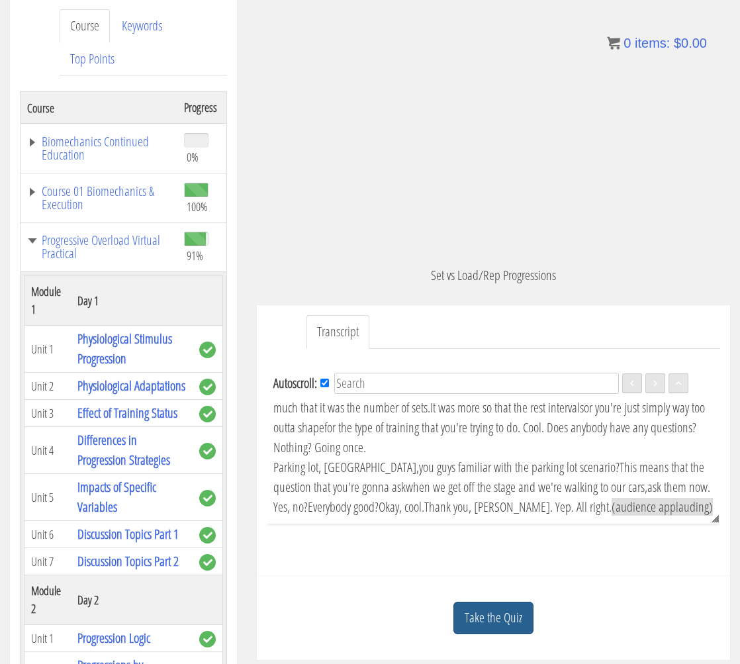
scroll to position [185, 0]
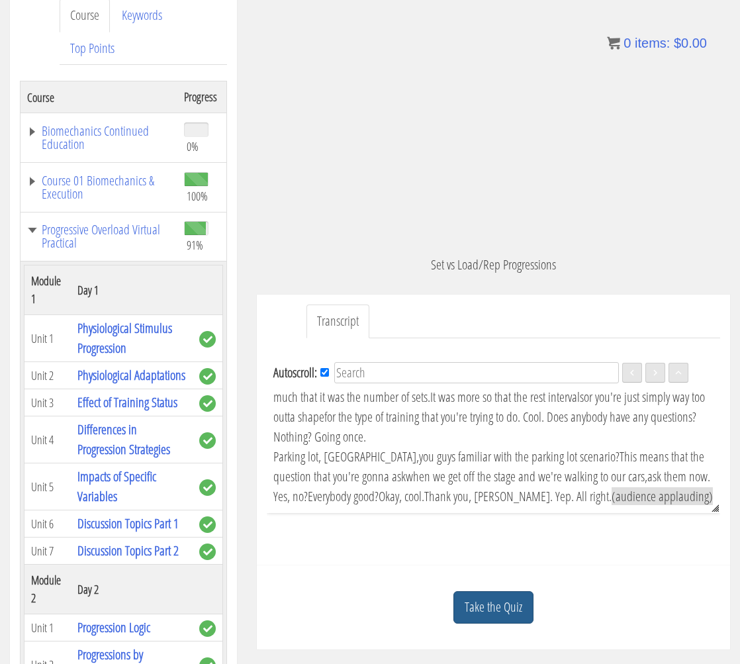
click at [514, 610] on link "Take the Quiz" at bounding box center [493, 607] width 80 height 32
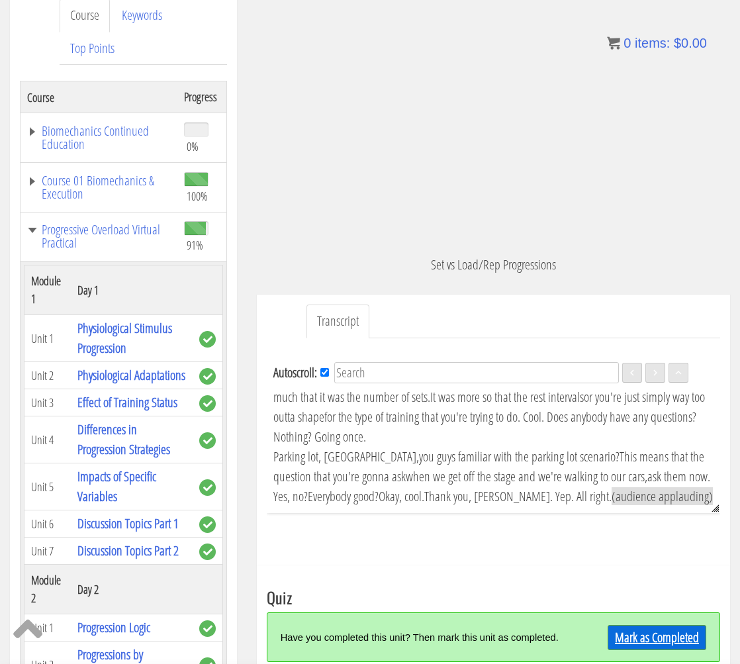
click at [684, 643] on link "Mark as Completed" at bounding box center [657, 637] width 99 height 25
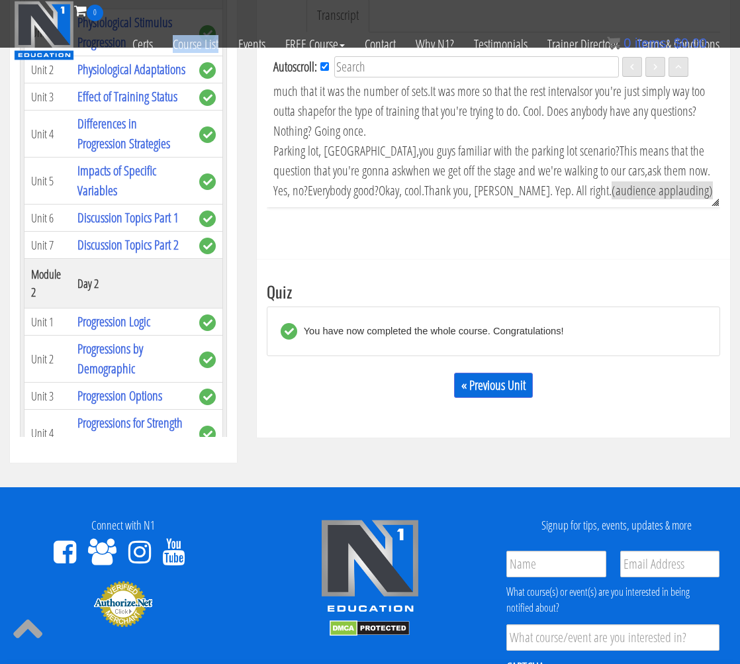
scroll to position [223, 0]
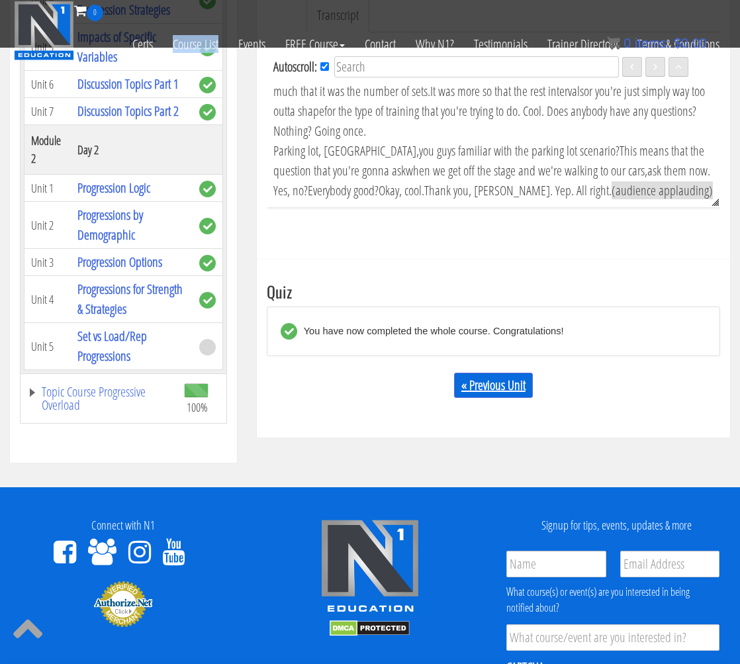
click at [487, 377] on link "« Previous Unit" at bounding box center [493, 385] width 79 height 25
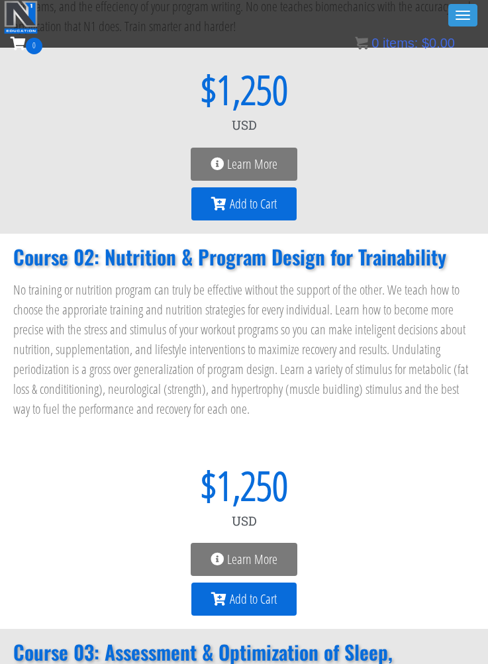
scroll to position [273, 0]
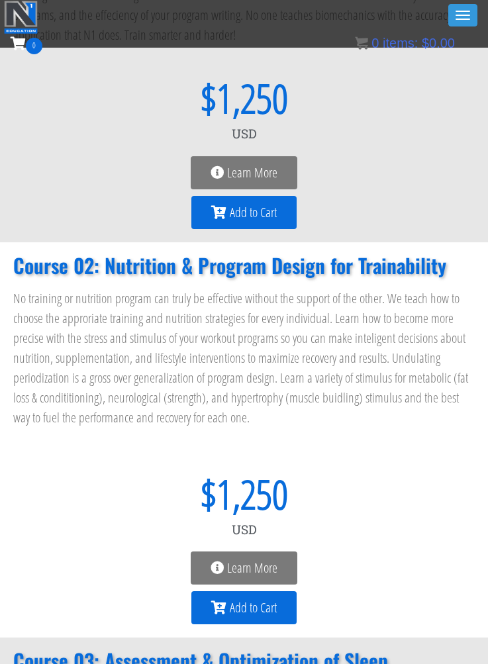
click at [269, 557] on link "Learn More" at bounding box center [244, 567] width 107 height 33
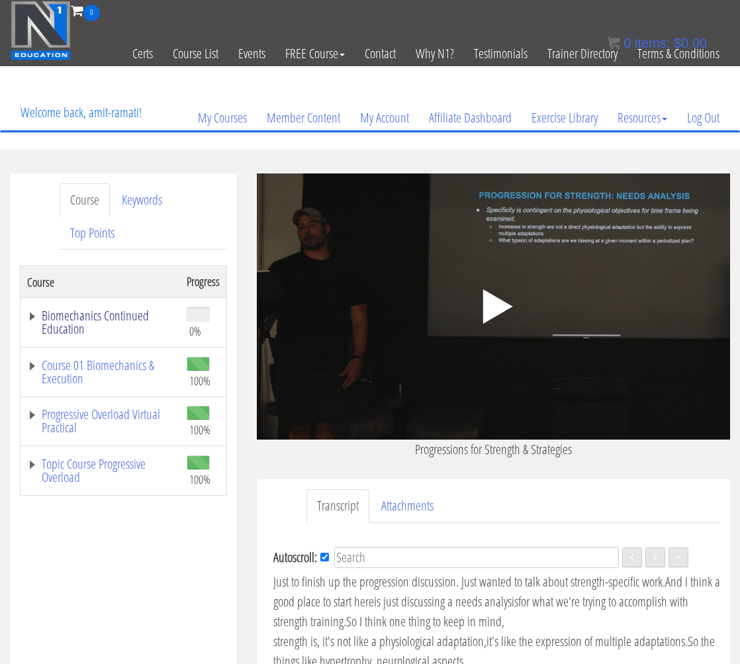
click at [105, 309] on link "Biomechanics Continued Education" at bounding box center [100, 322] width 146 height 26
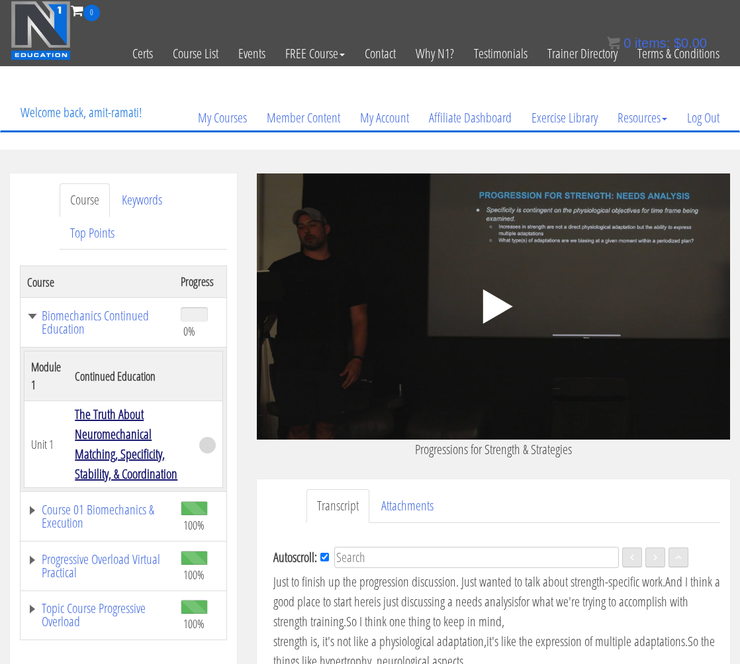
click at [130, 422] on link "The Truth About Neuromechanical Matching, Specificity, Stability, & Coordination" at bounding box center [126, 443] width 103 height 77
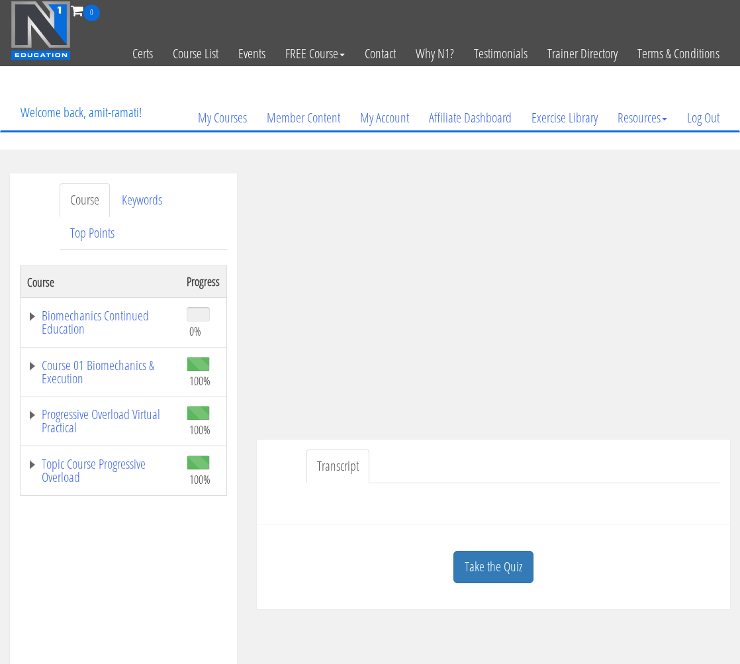
scroll to position [17, 0]
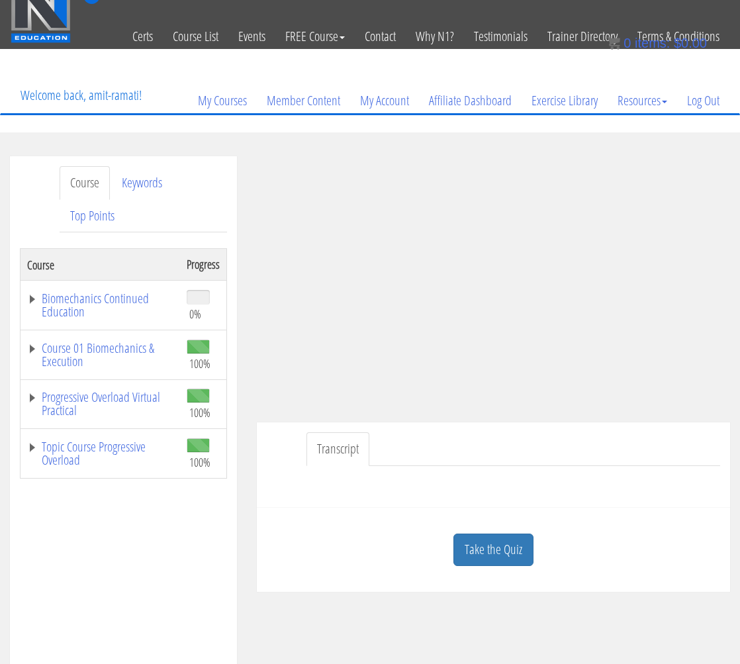
click at [321, 453] on link "Transcript" at bounding box center [338, 449] width 63 height 34
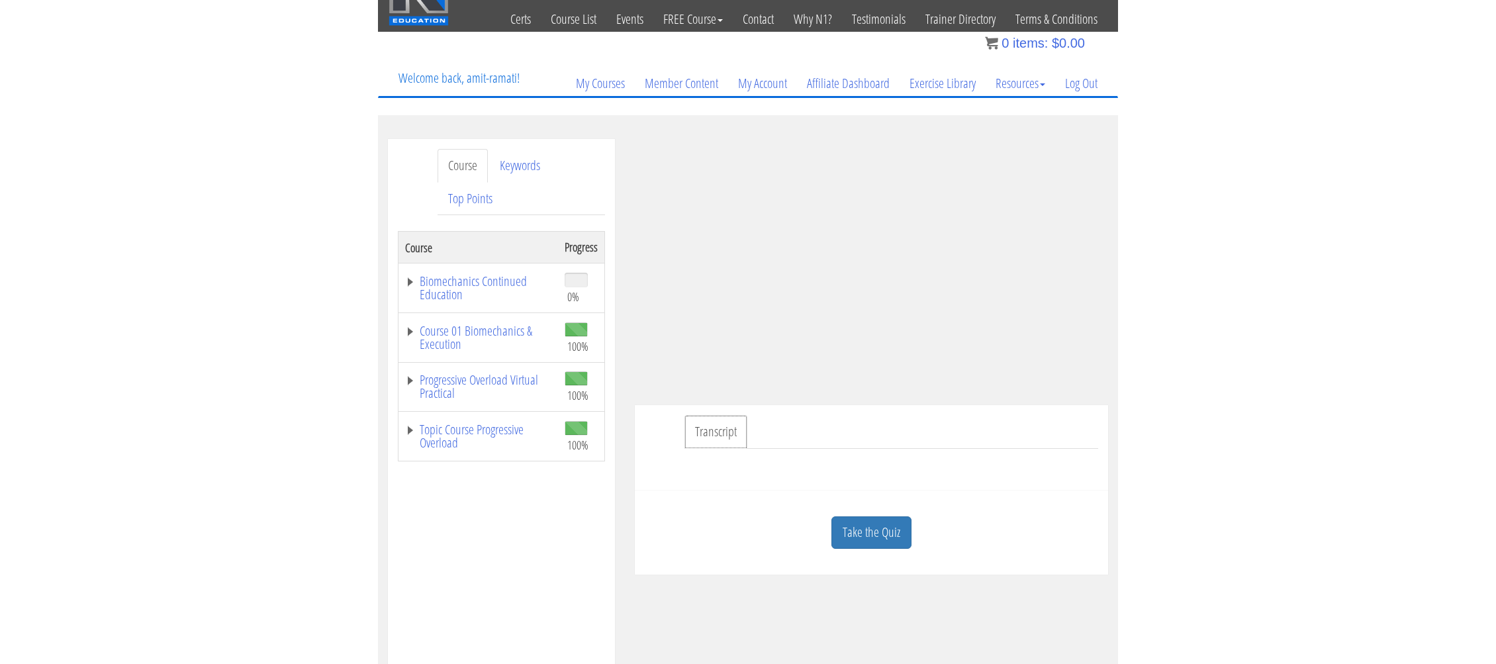
scroll to position [43, 0]
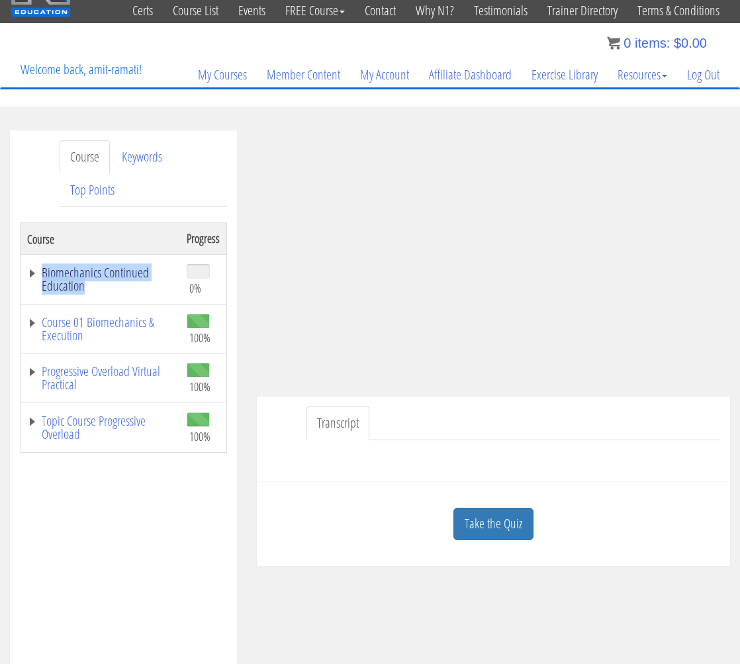
click at [34, 279] on link "Biomechanics Continued Education" at bounding box center [100, 279] width 146 height 26
